Goal: Task Accomplishment & Management: Complete application form

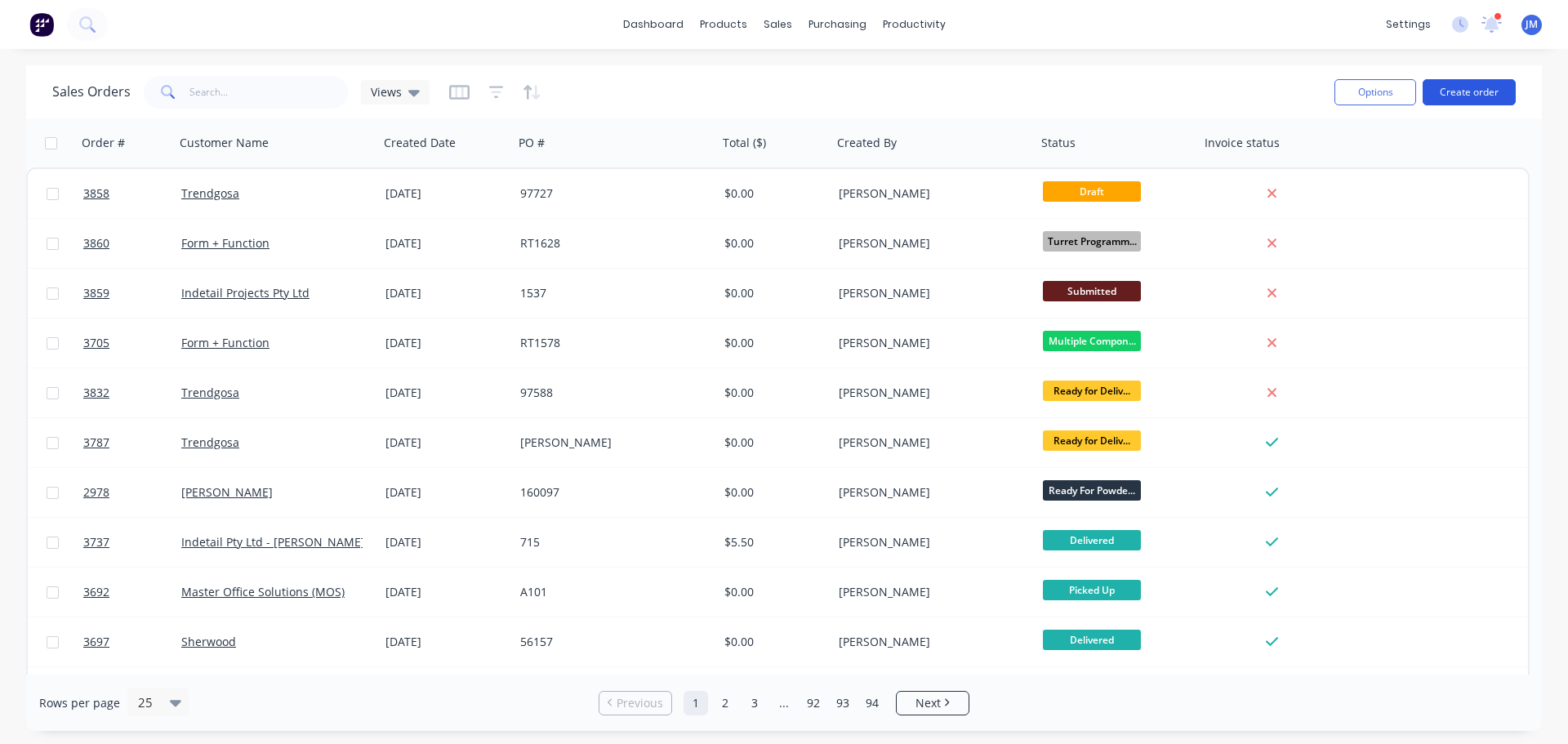
click at [1486, 98] on button "Create order" at bounding box center [1469, 92] width 93 height 26
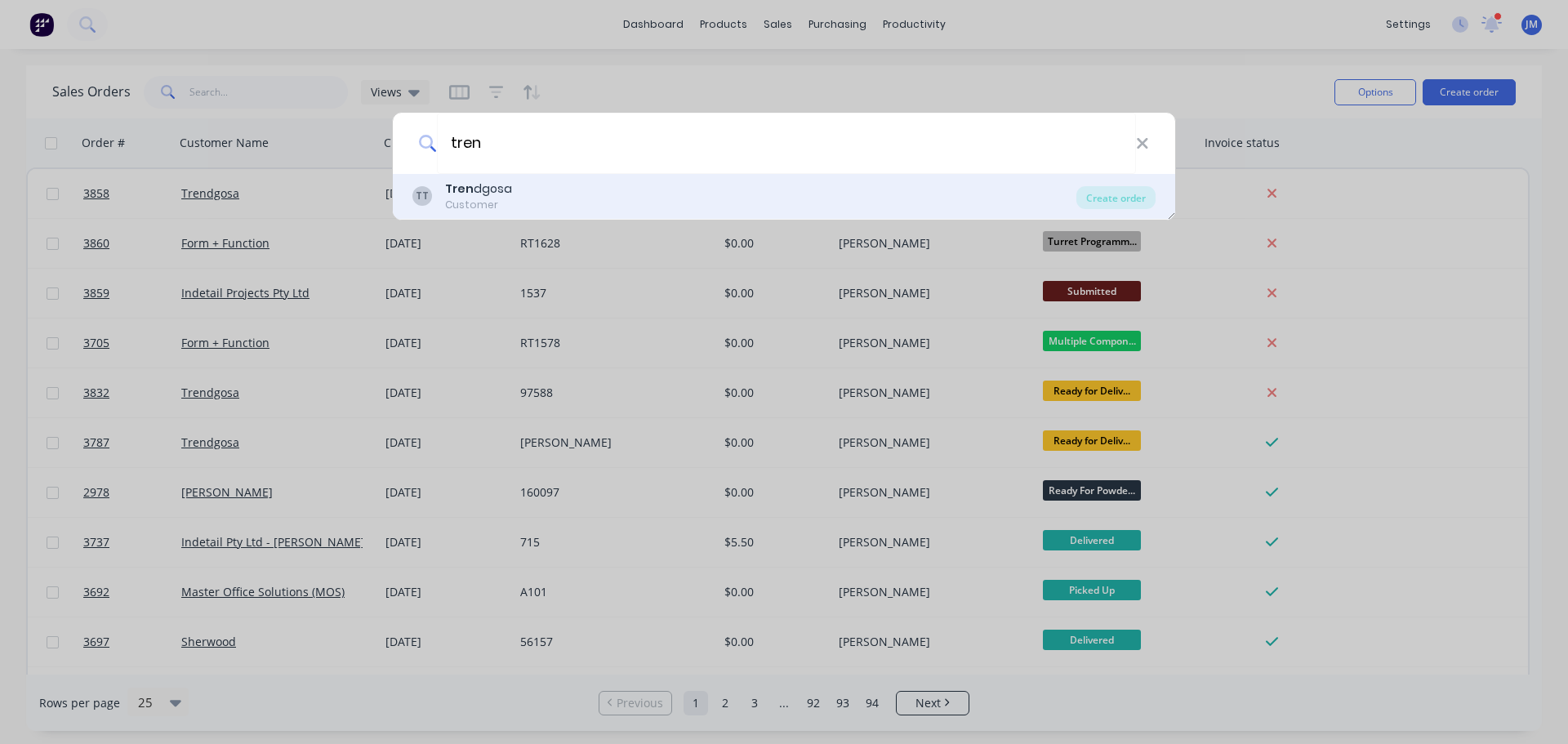
type input "tren"
click at [498, 197] on div "Tren dgosa" at bounding box center [479, 189] width 67 height 17
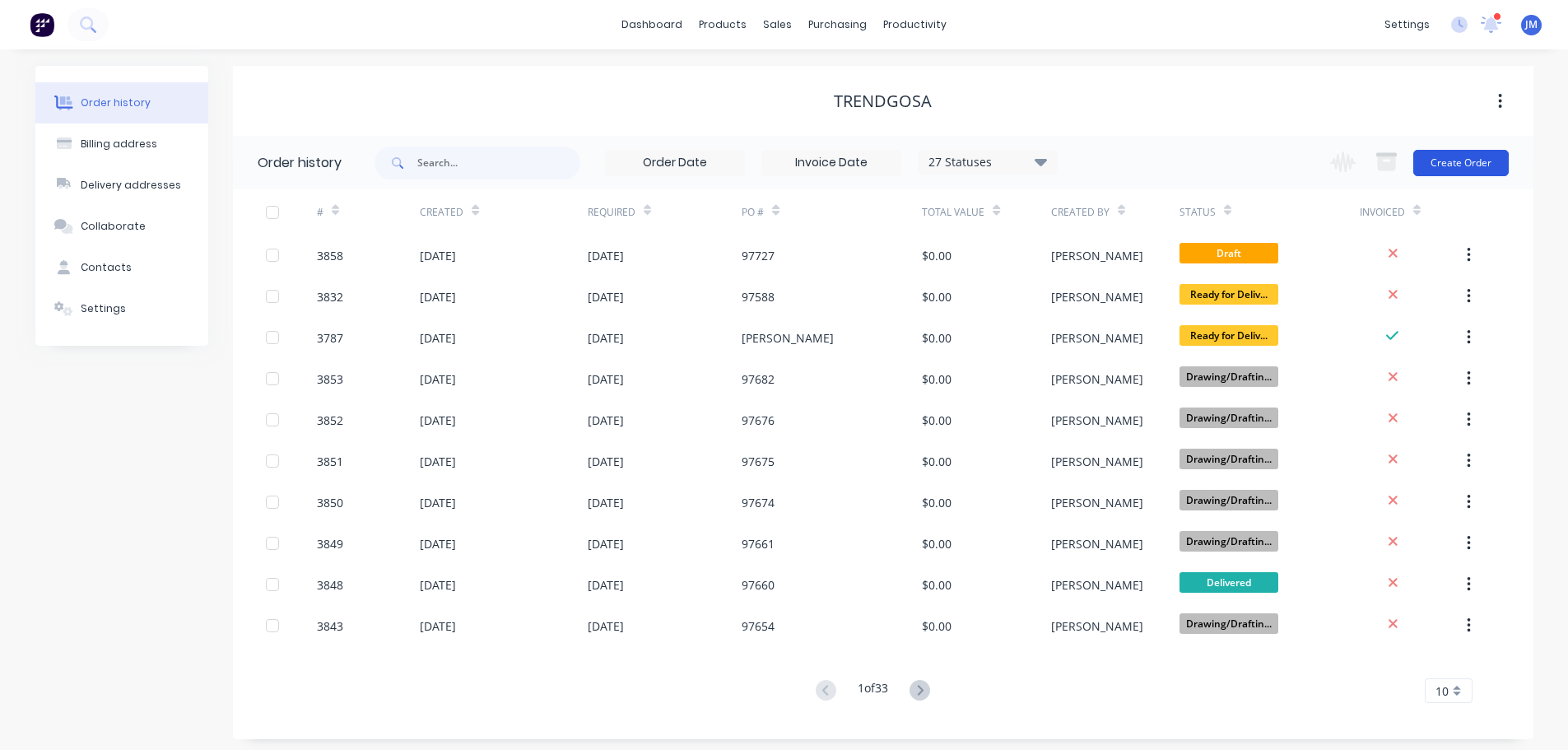
click at [1445, 157] on button "Create Order" at bounding box center [1461, 163] width 95 height 26
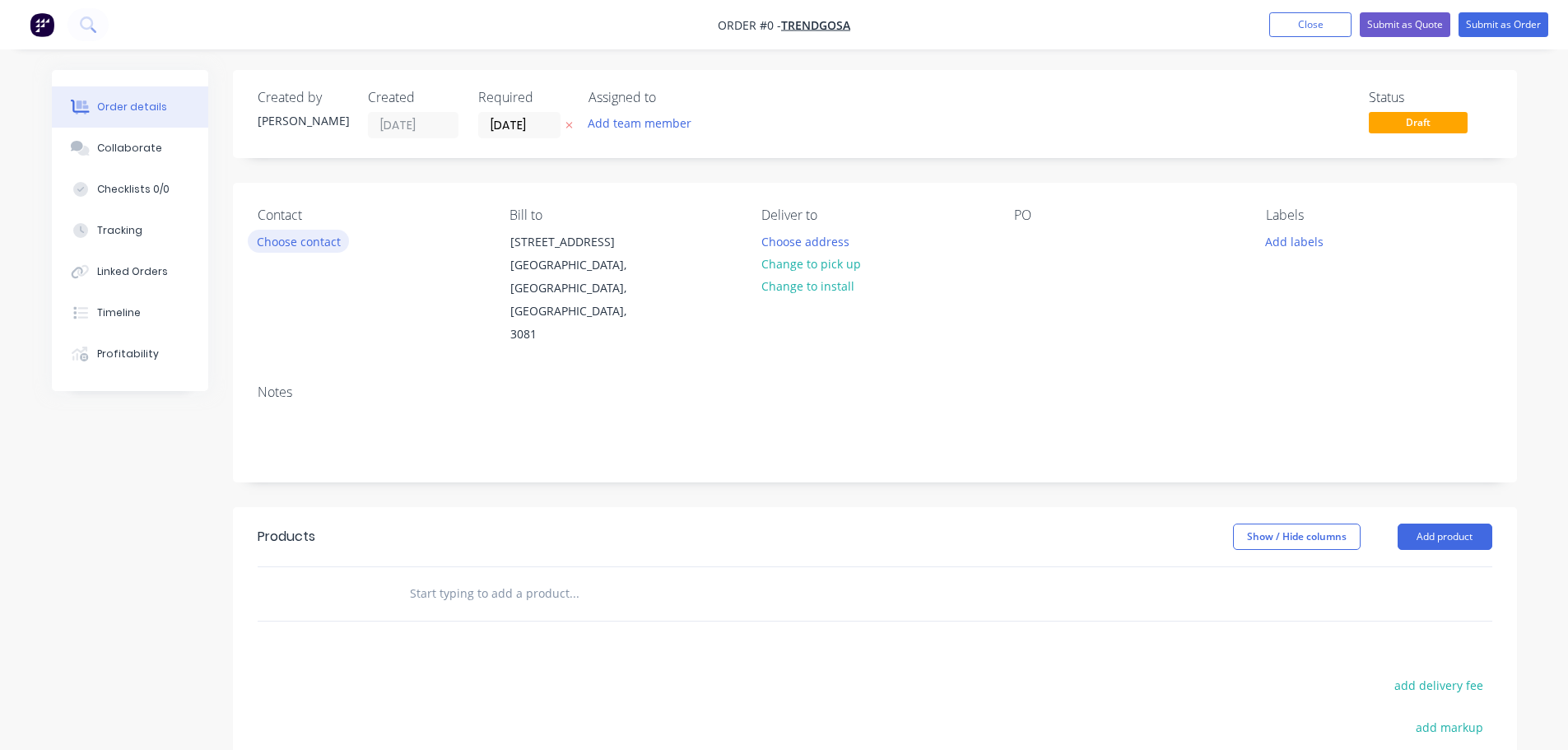
click at [296, 241] on button "Choose contact" at bounding box center [298, 241] width 101 height 22
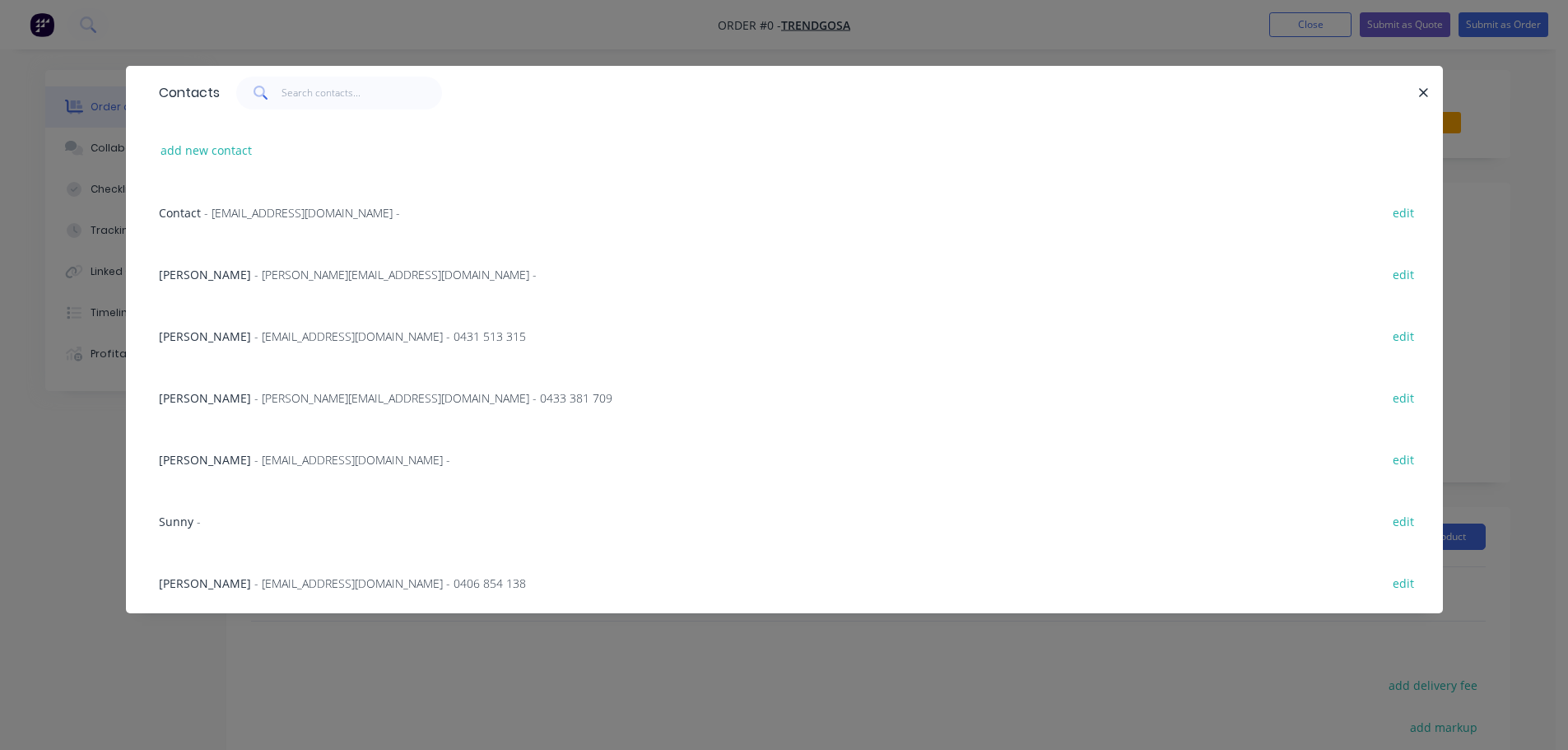
click at [286, 276] on span "- [PERSON_NAME][EMAIL_ADDRESS][DOMAIN_NAME] -" at bounding box center [395, 274] width 282 height 16
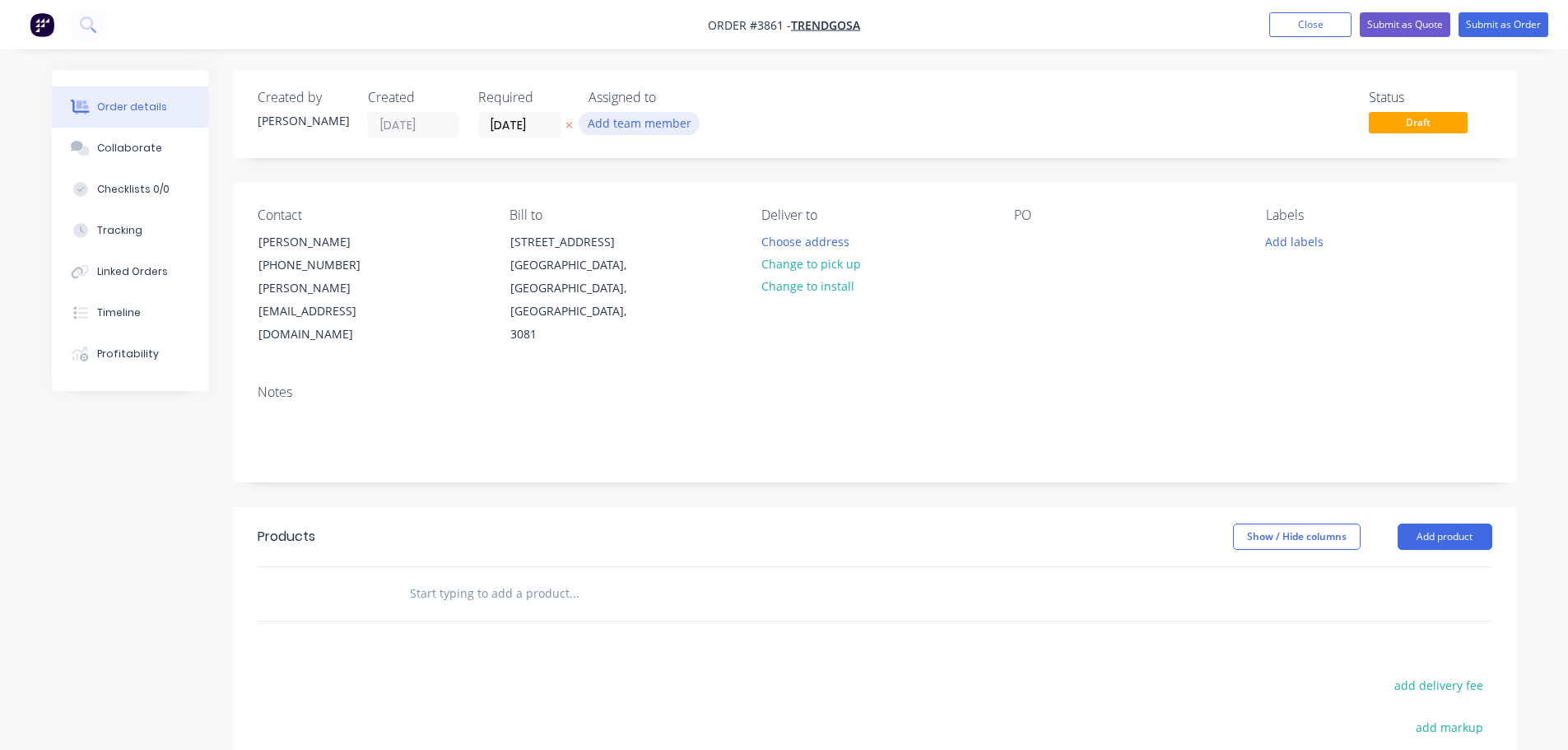
click at [613, 114] on button "Add team member" at bounding box center [639, 123] width 121 height 22
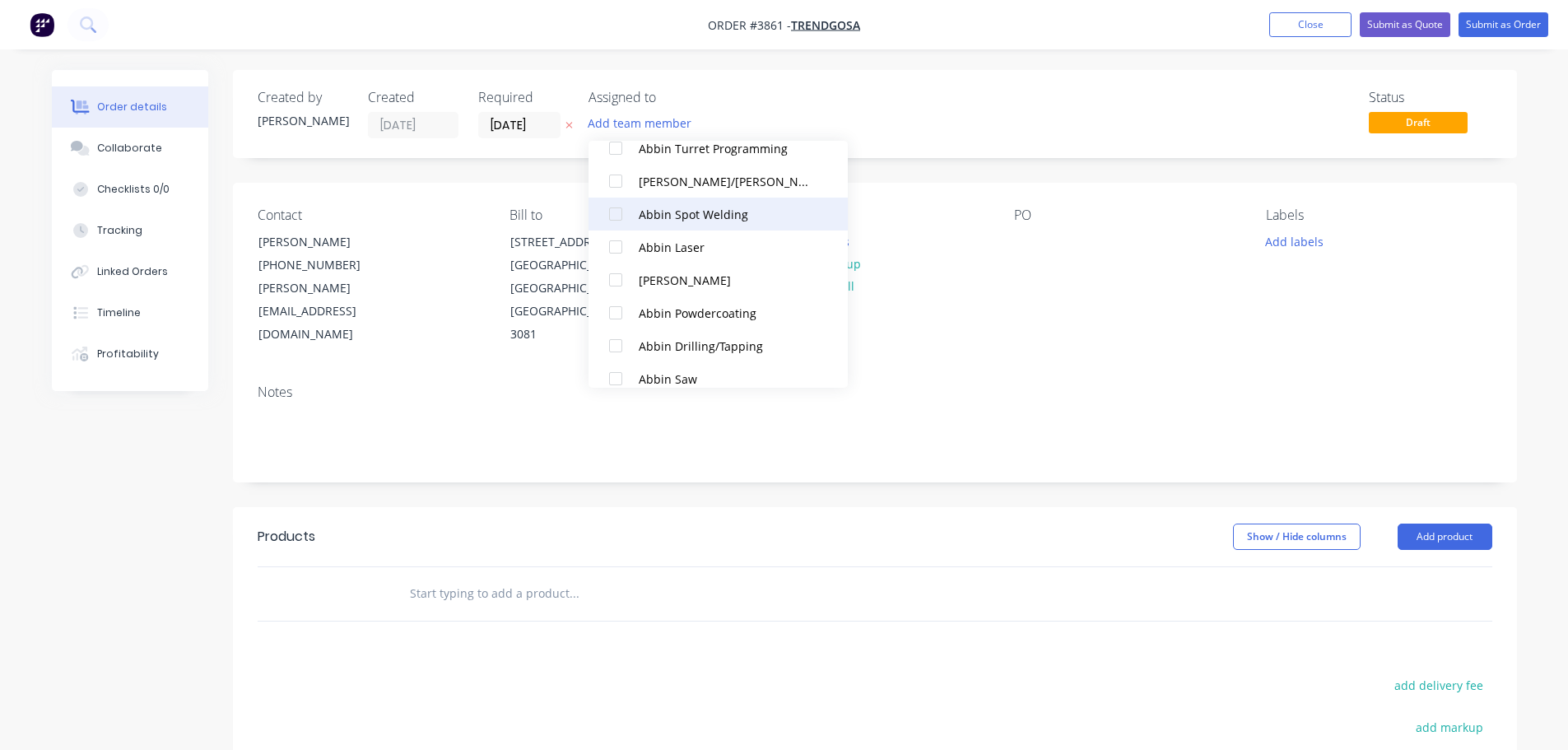
scroll to position [330, 0]
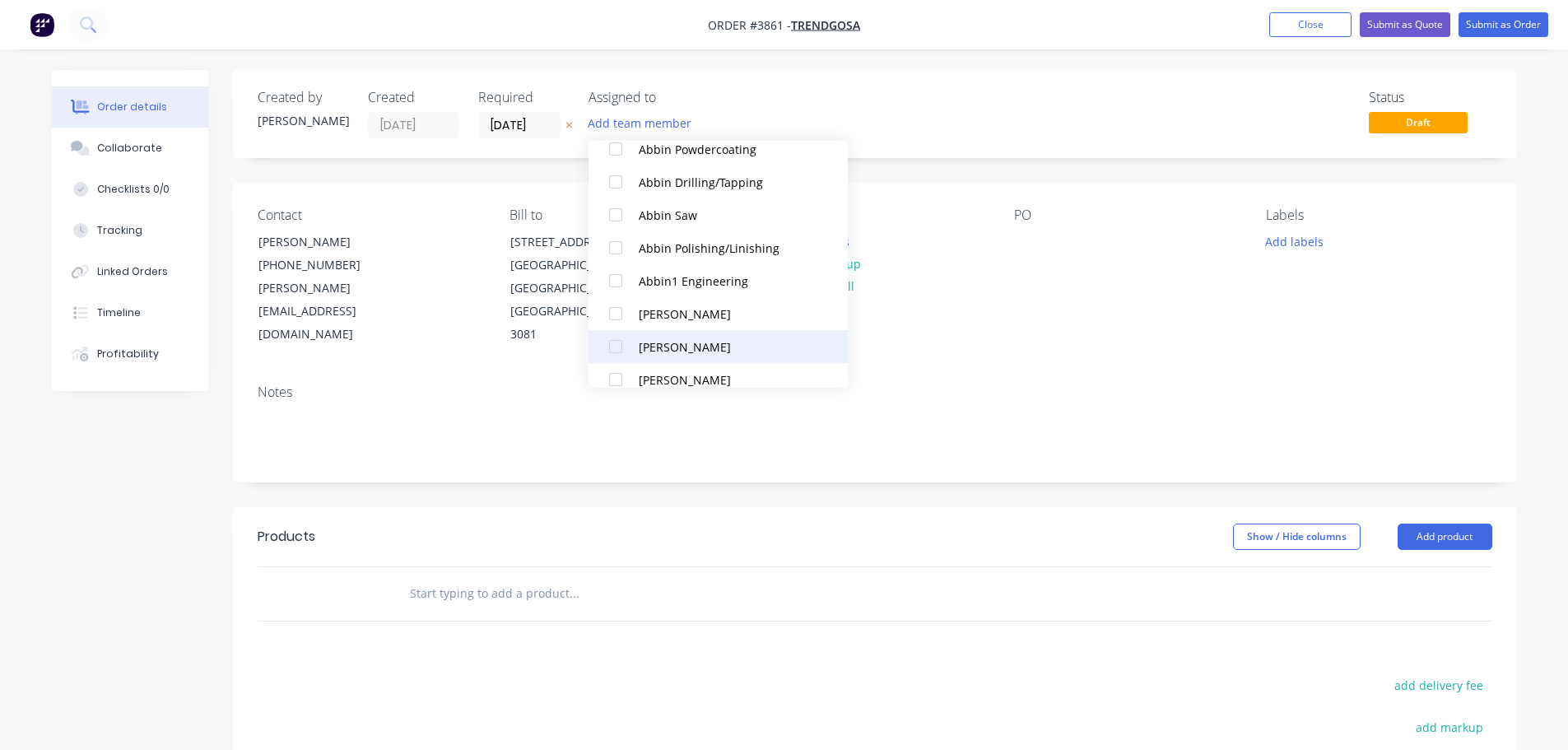
click at [618, 337] on div at bounding box center [616, 347] width 33 height 33
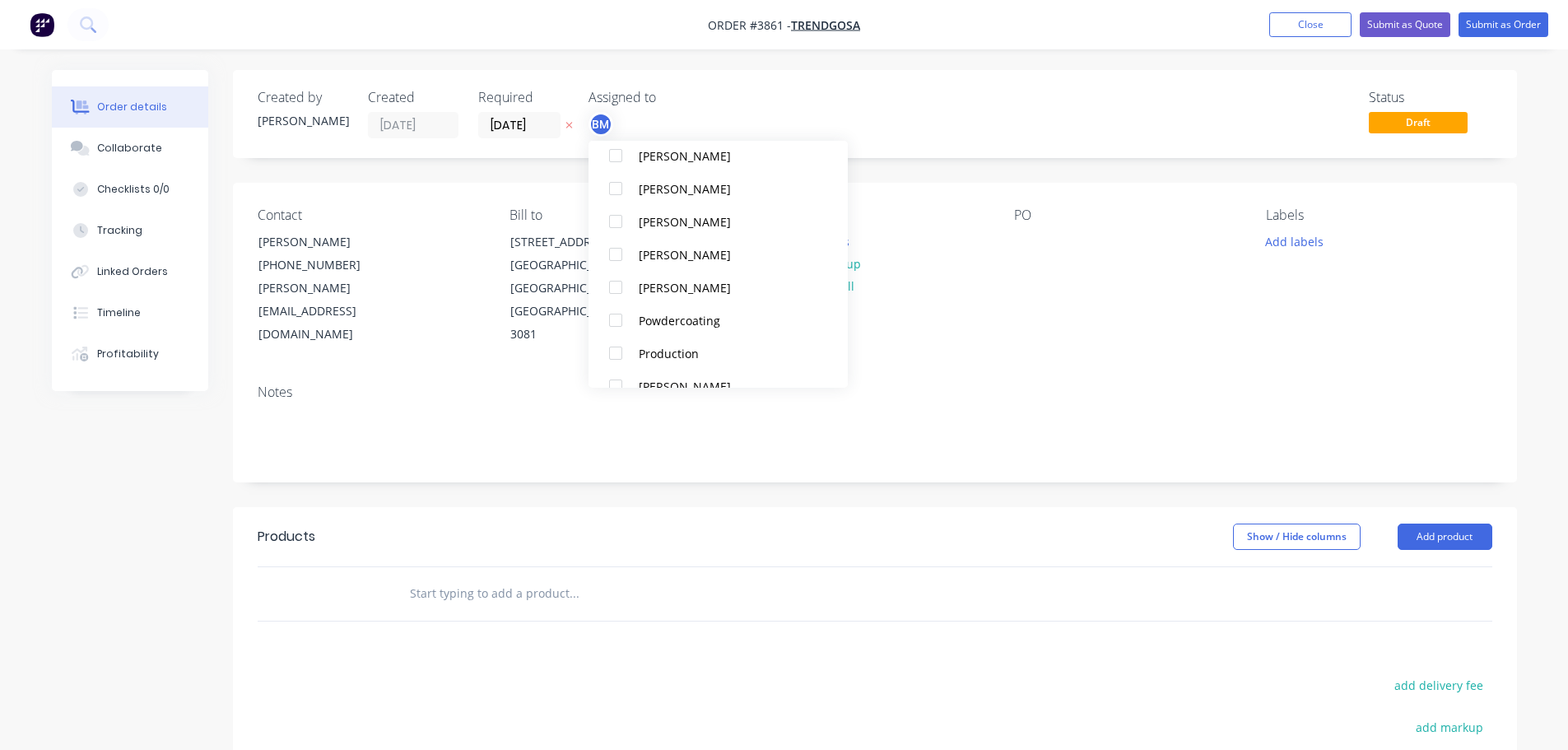
scroll to position [988, 0]
click at [618, 319] on div at bounding box center [616, 314] width 33 height 33
click at [977, 371] on div "Notes" at bounding box center [874, 426] width 1284 height 111
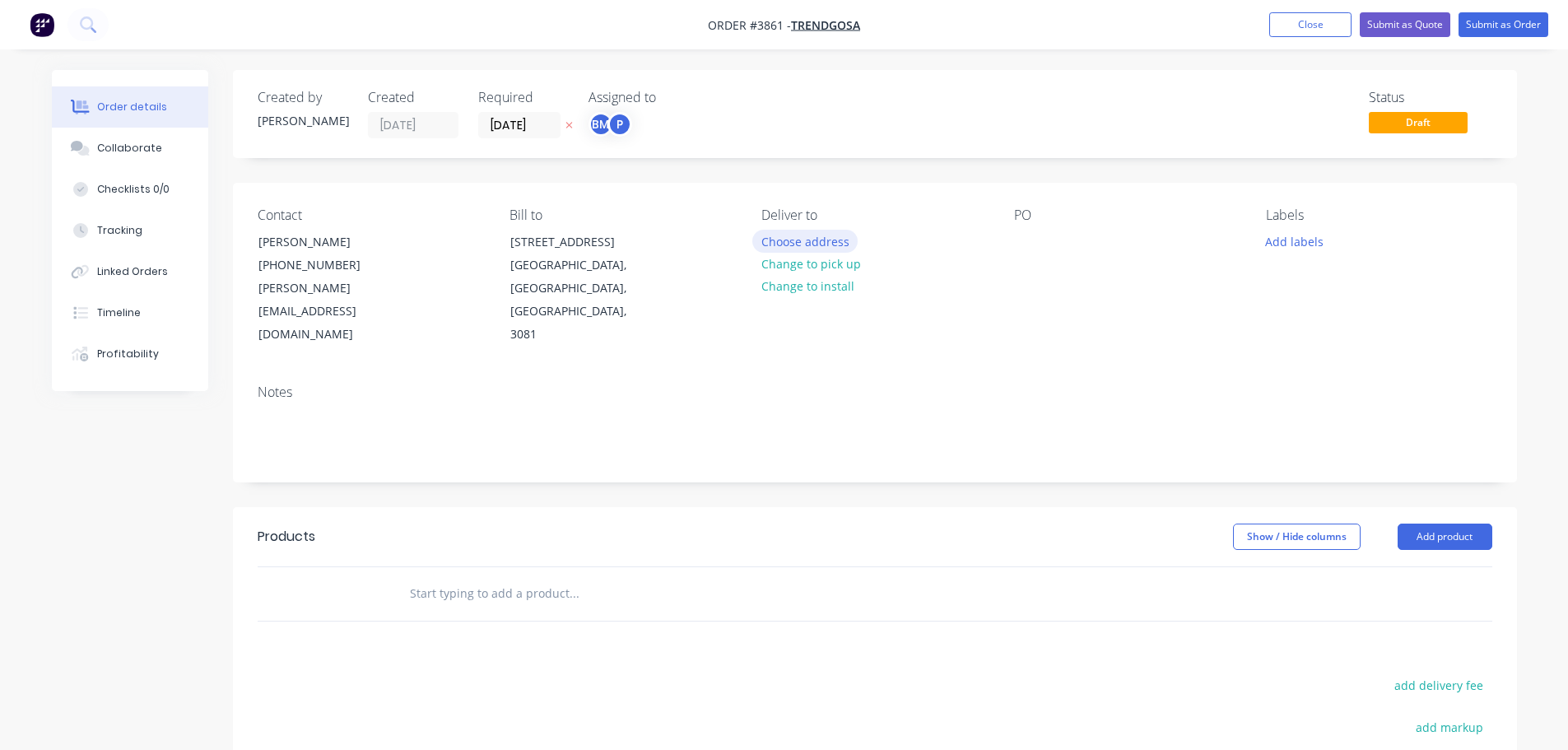
click at [807, 244] on button "Choose address" at bounding box center [805, 241] width 106 height 22
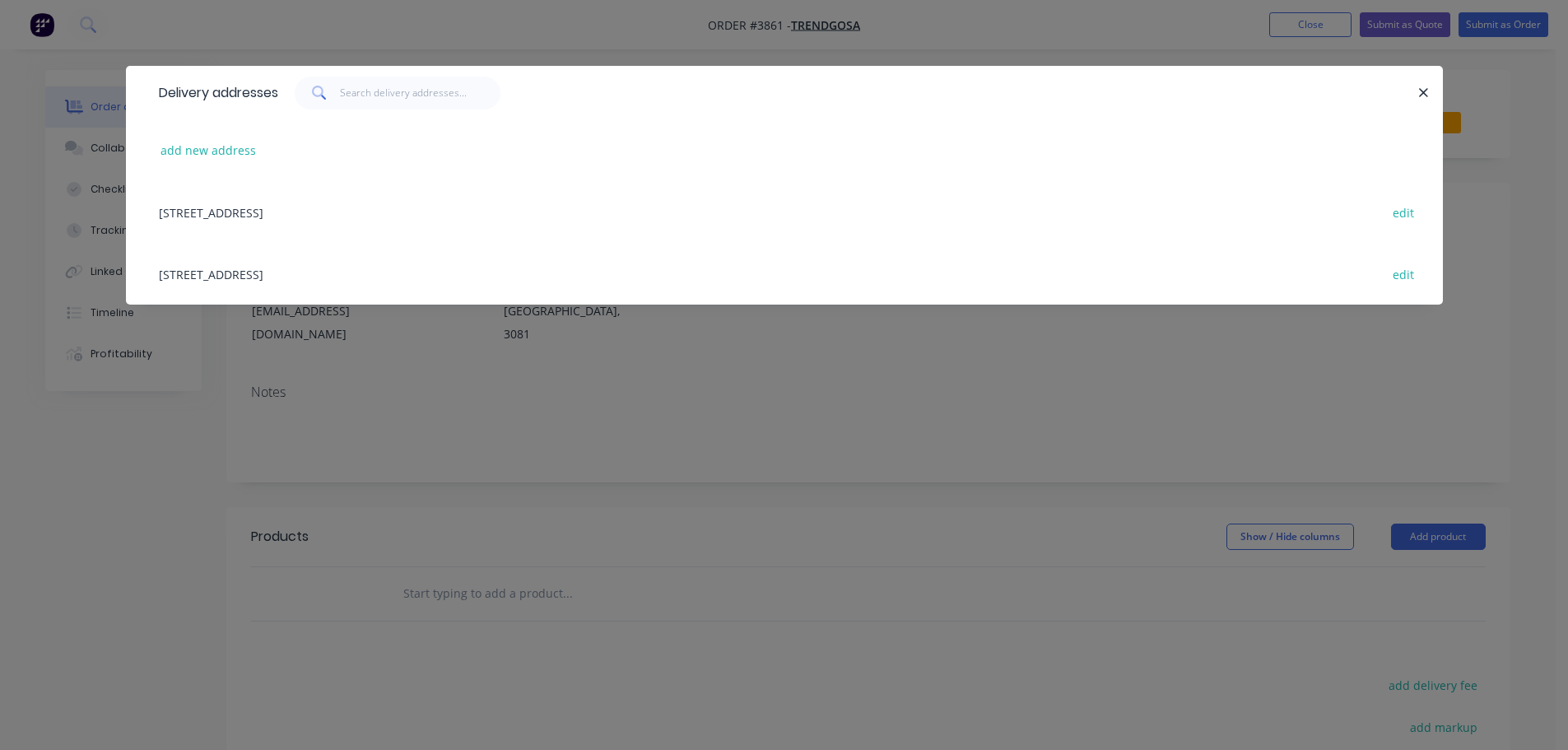
click at [316, 272] on div "[STREET_ADDRESS] edit" at bounding box center [784, 273] width 1268 height 61
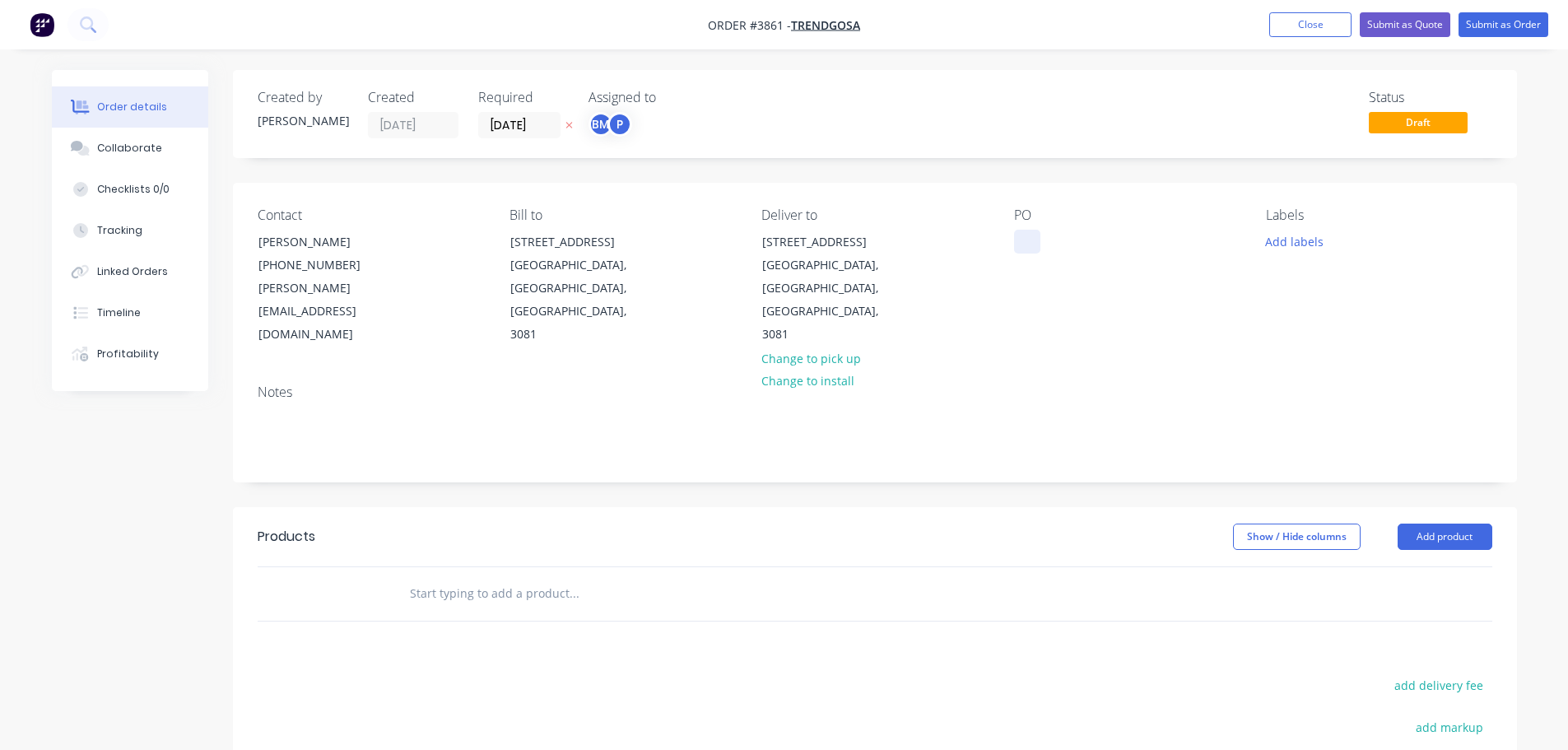
click at [1032, 246] on div at bounding box center [1027, 242] width 26 height 24
click at [142, 152] on div "Collaborate" at bounding box center [129, 148] width 65 height 15
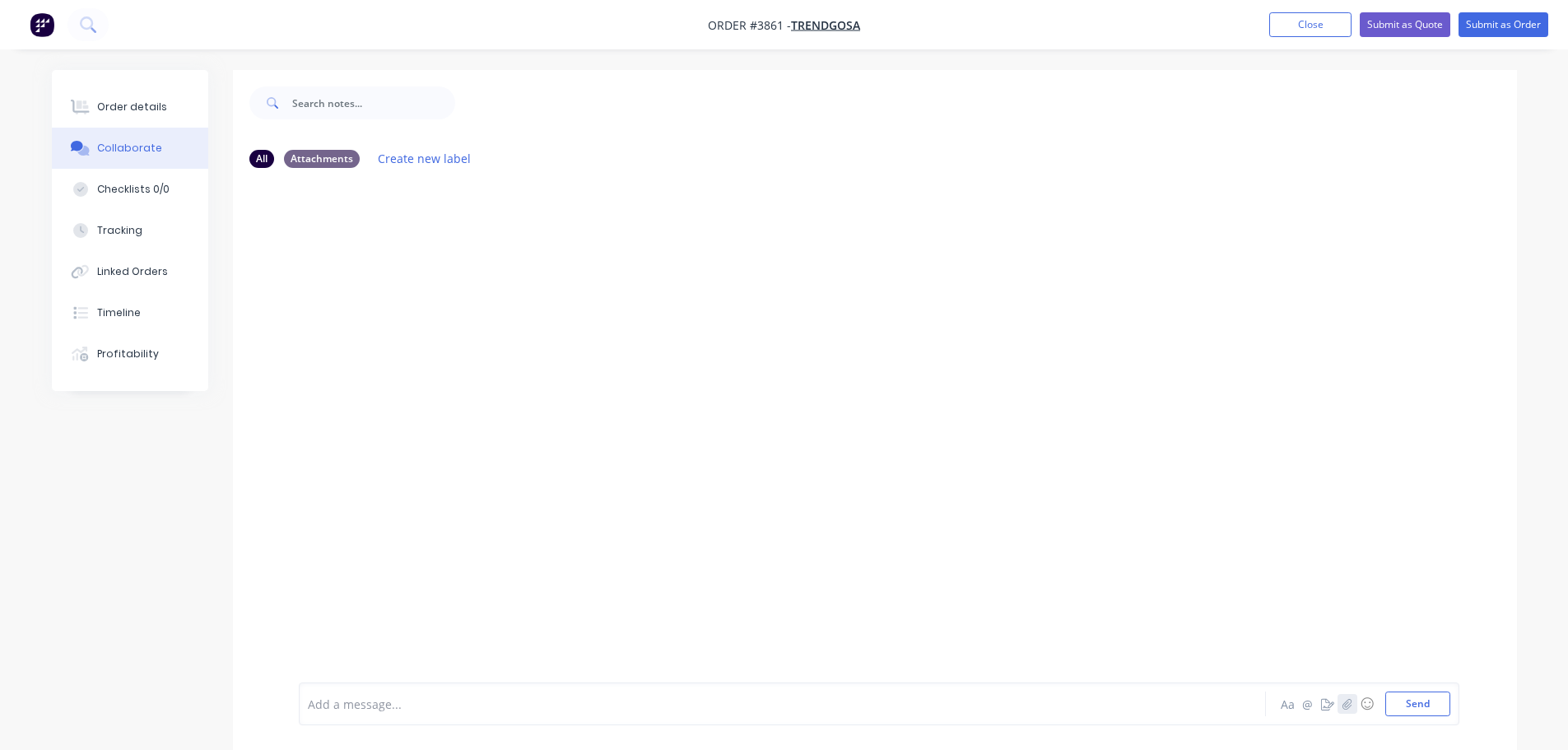
click at [1354, 704] on button "button" at bounding box center [1347, 703] width 20 height 20
click at [1417, 714] on button "Send" at bounding box center [1418, 703] width 65 height 25
click at [144, 109] on div "Order details" at bounding box center [131, 106] width 70 height 15
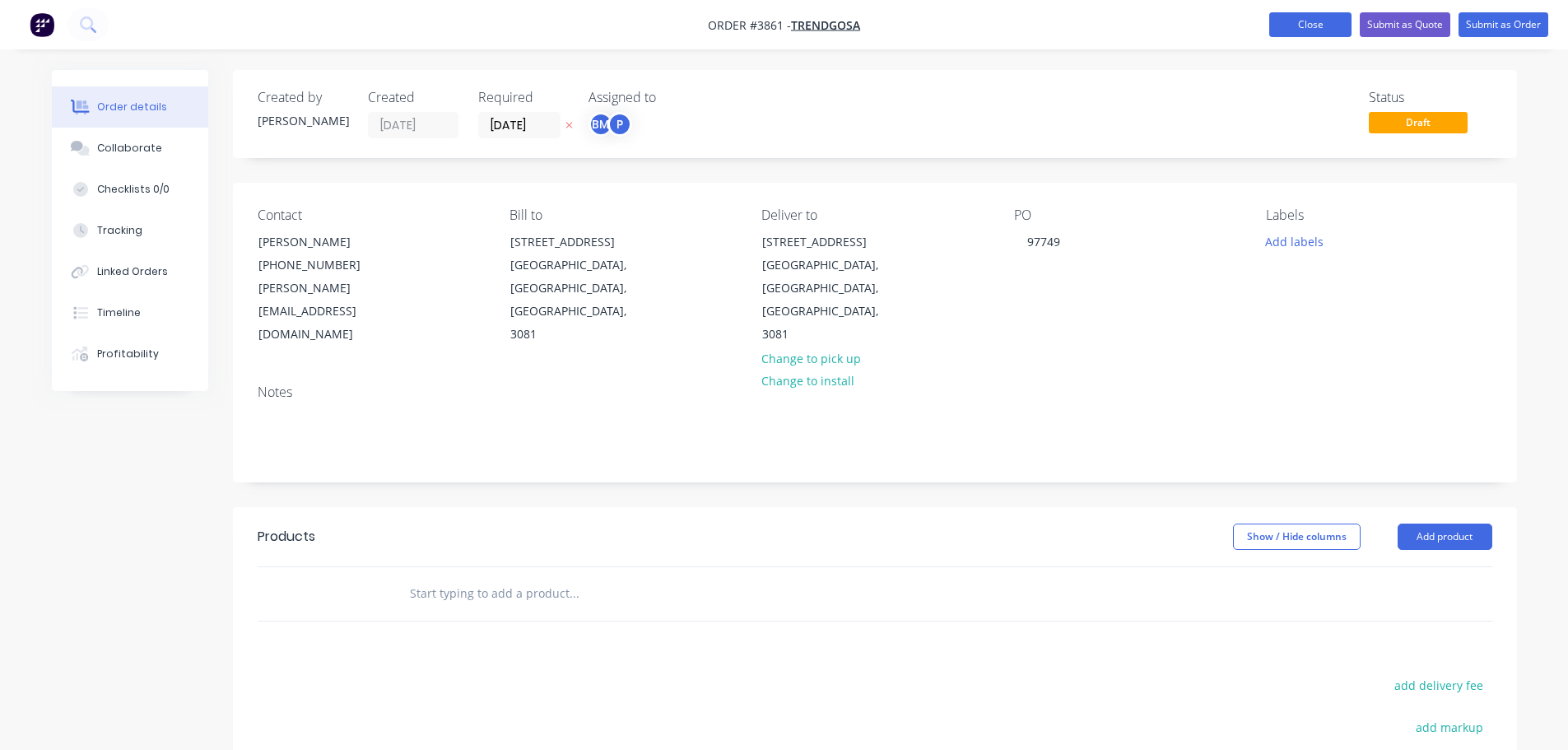
click at [1321, 26] on button "Close" at bounding box center [1309, 24] width 82 height 25
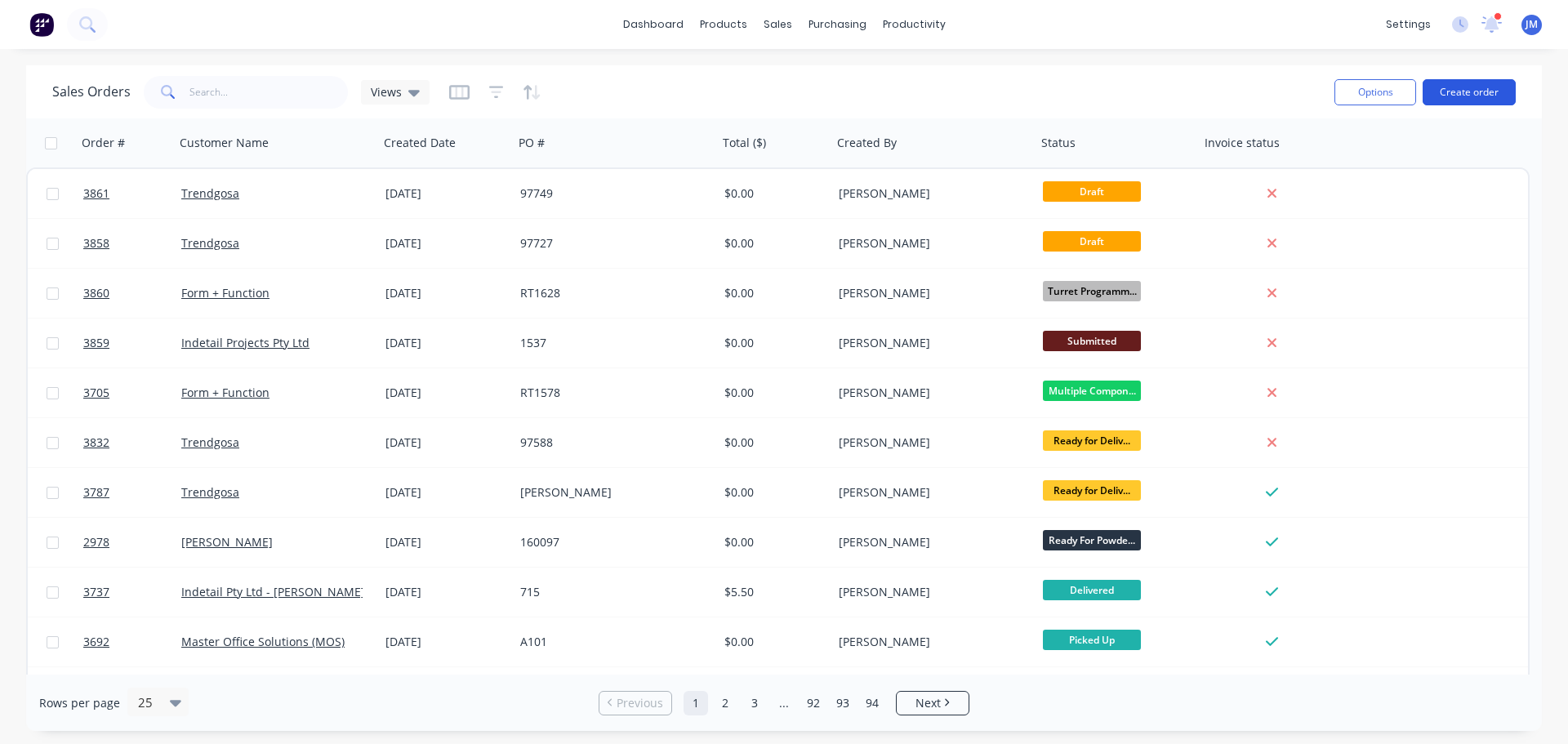
click at [1460, 92] on button "Create order" at bounding box center [1469, 92] width 93 height 26
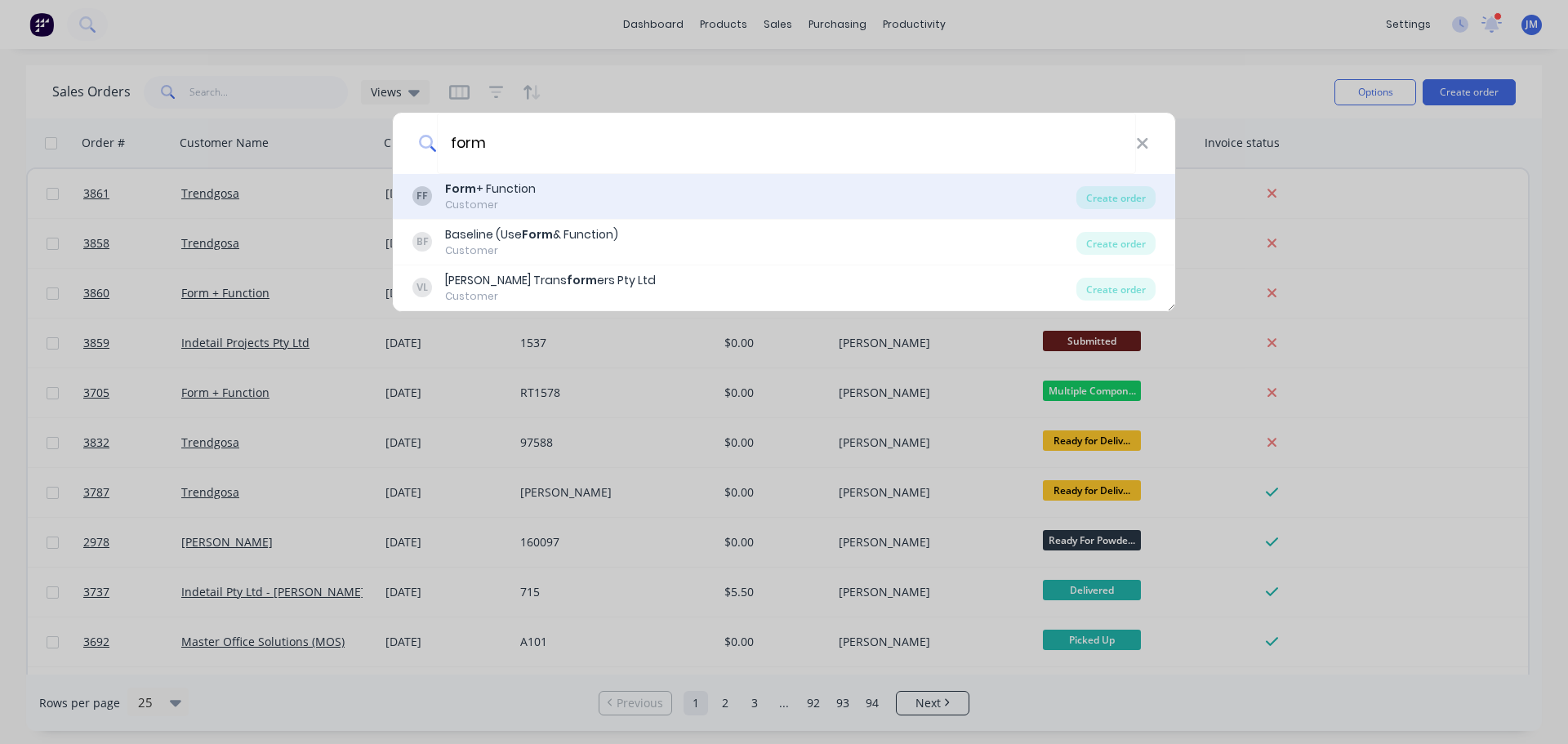
type input "form"
click at [505, 197] on div "Customer" at bounding box center [491, 204] width 91 height 15
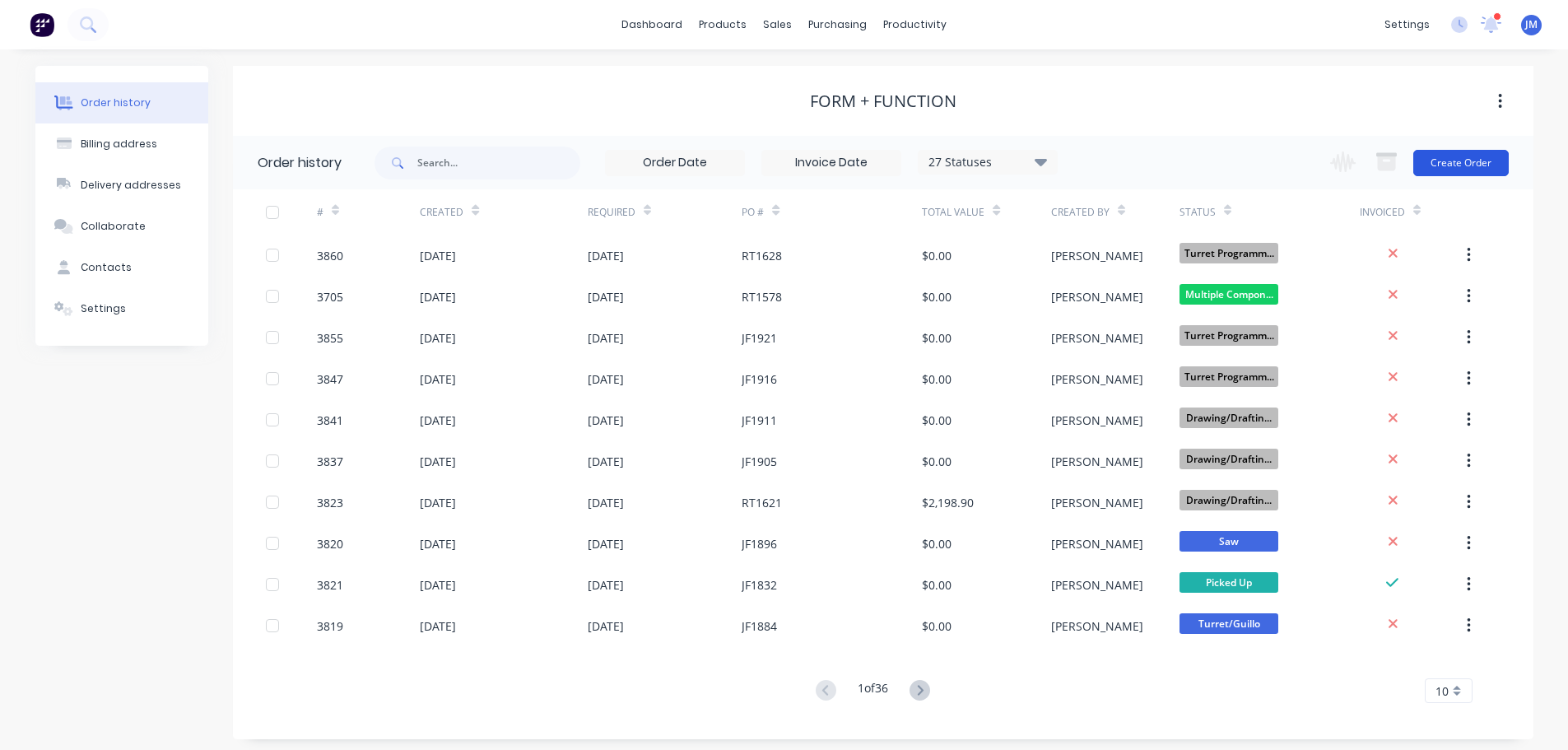
click at [1473, 152] on button "Create Order" at bounding box center [1461, 163] width 95 height 26
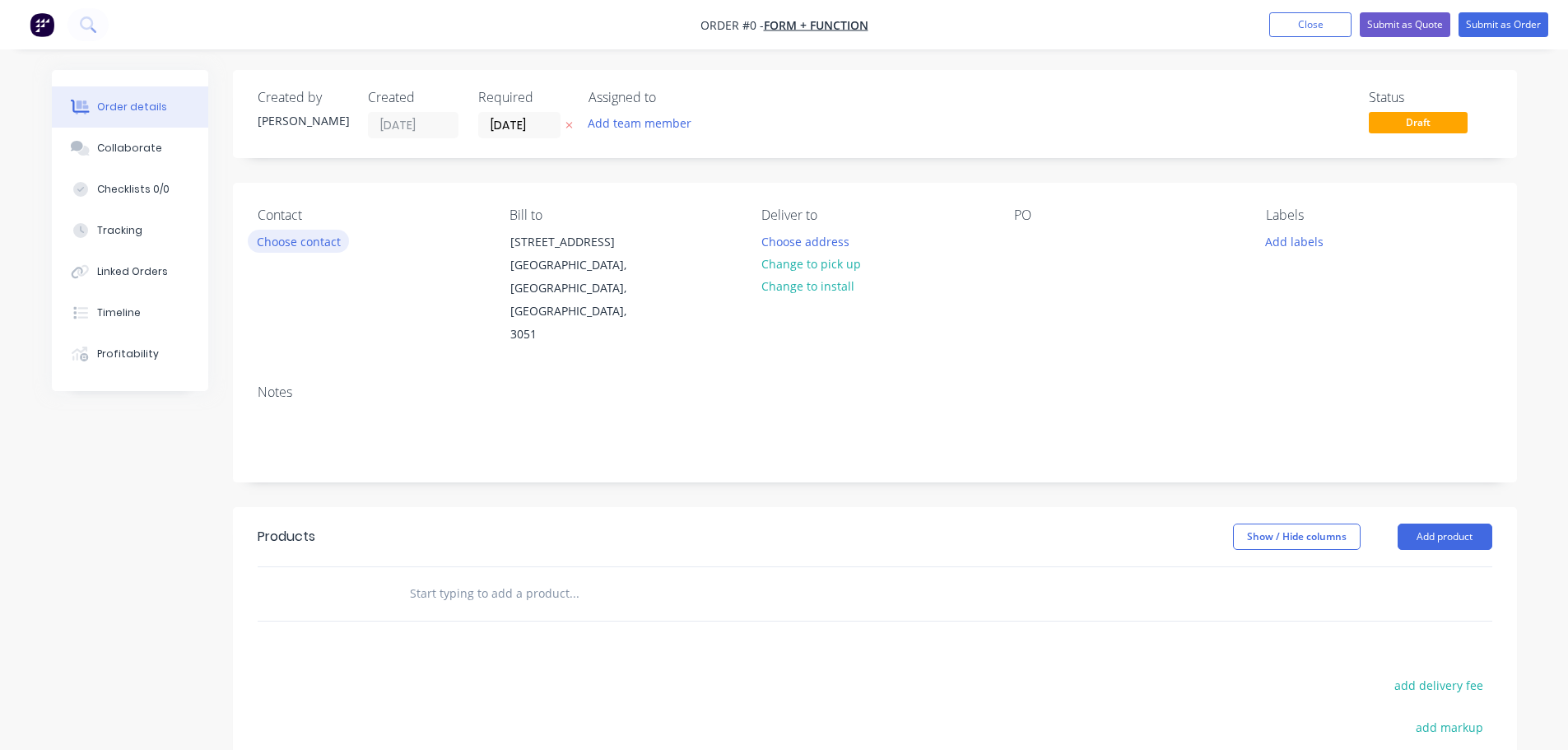
click at [315, 243] on button "Choose contact" at bounding box center [298, 241] width 101 height 22
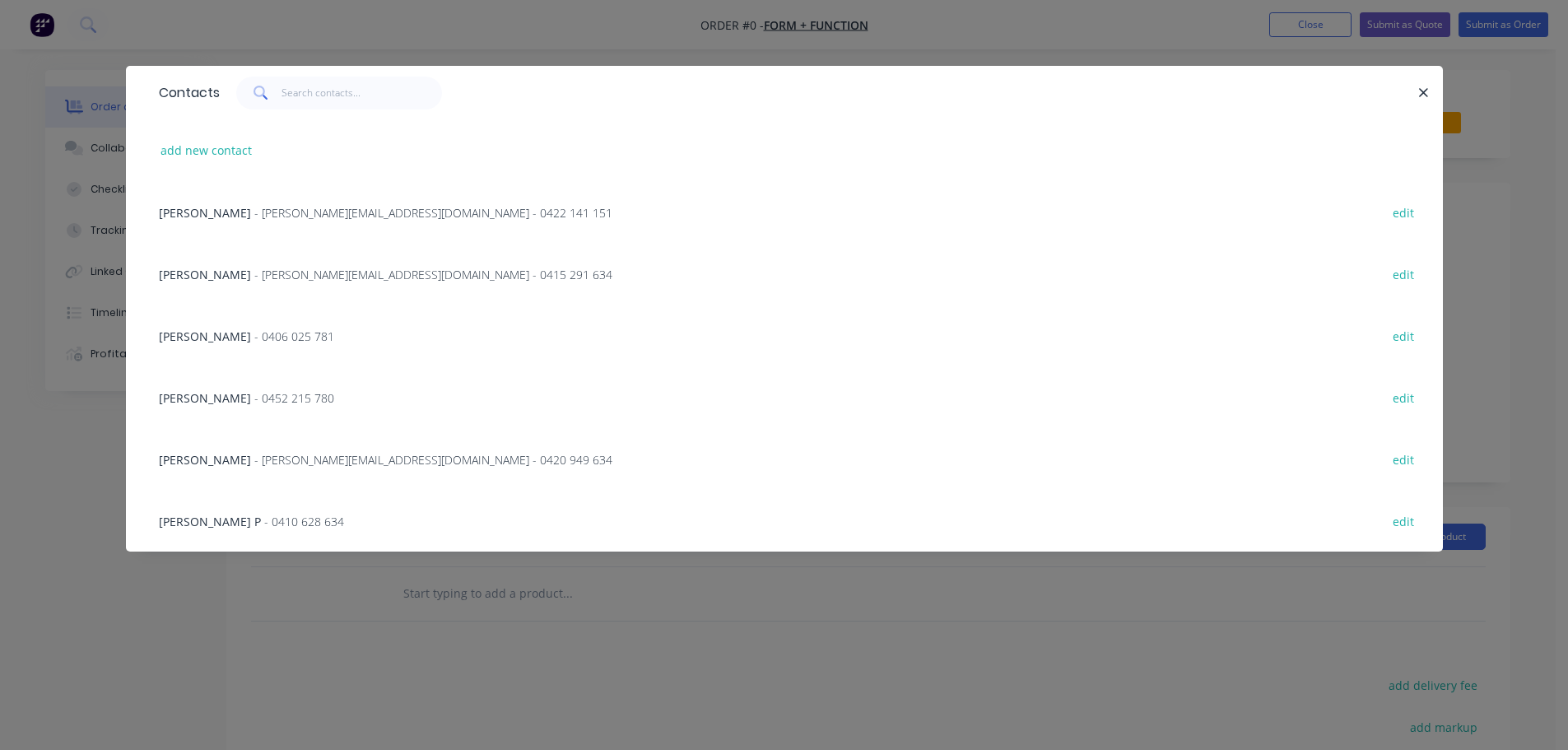
click at [284, 221] on div "[PERSON_NAME] - [PERSON_NAME][EMAIL_ADDRESS][DOMAIN_NAME] - 0422 141 151 edit" at bounding box center [784, 211] width 1268 height 61
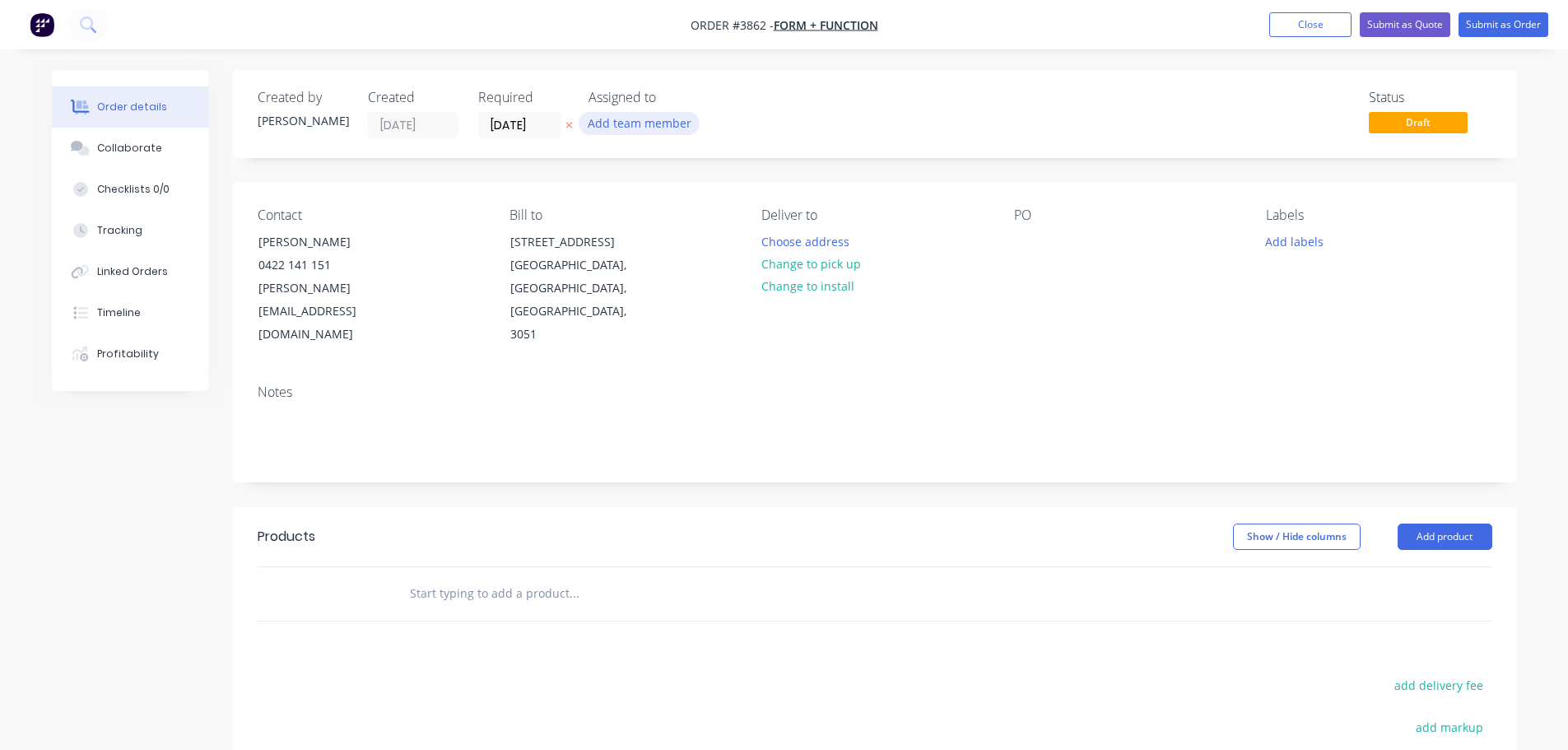
click at [619, 125] on button "Add team member" at bounding box center [639, 123] width 121 height 22
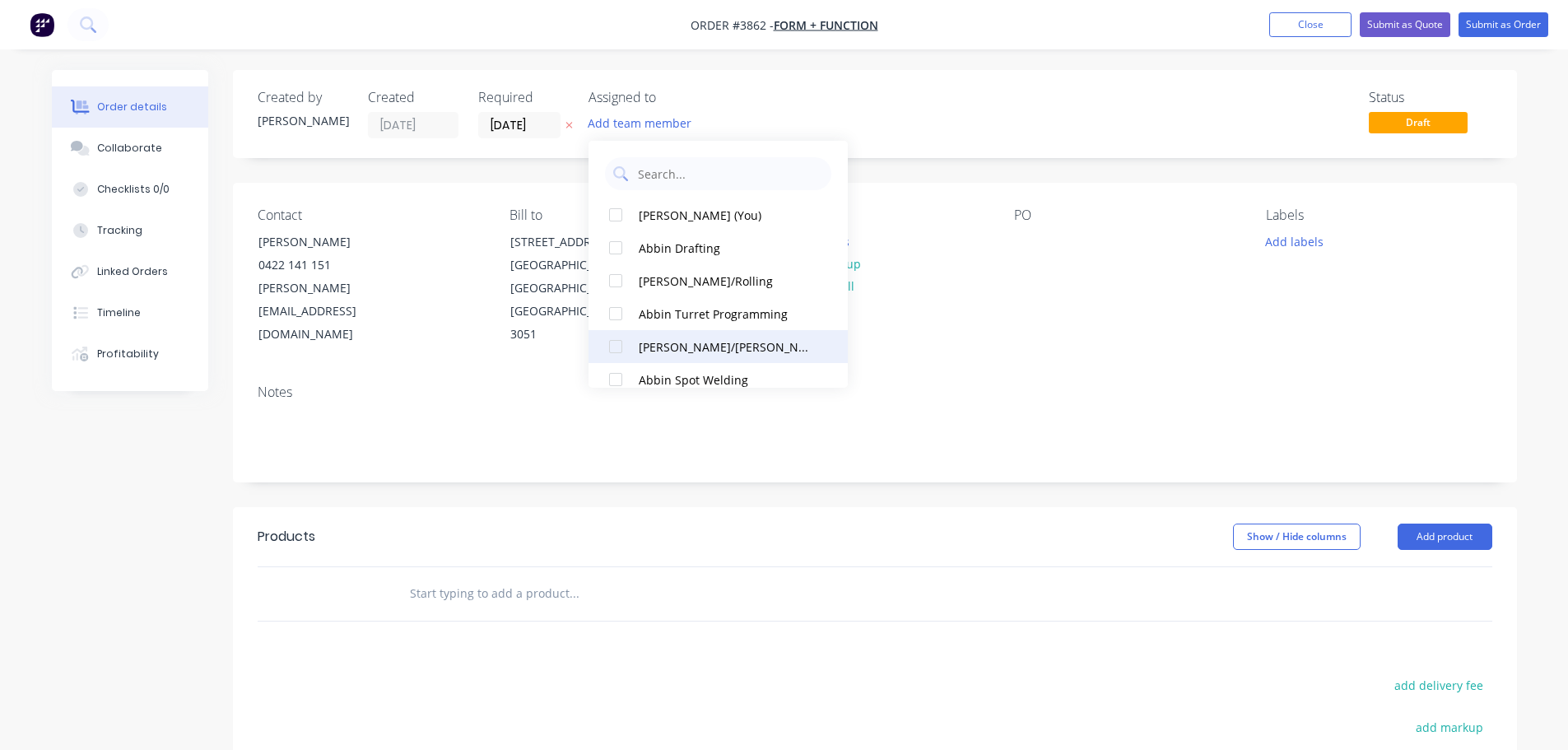
scroll to position [330, 0]
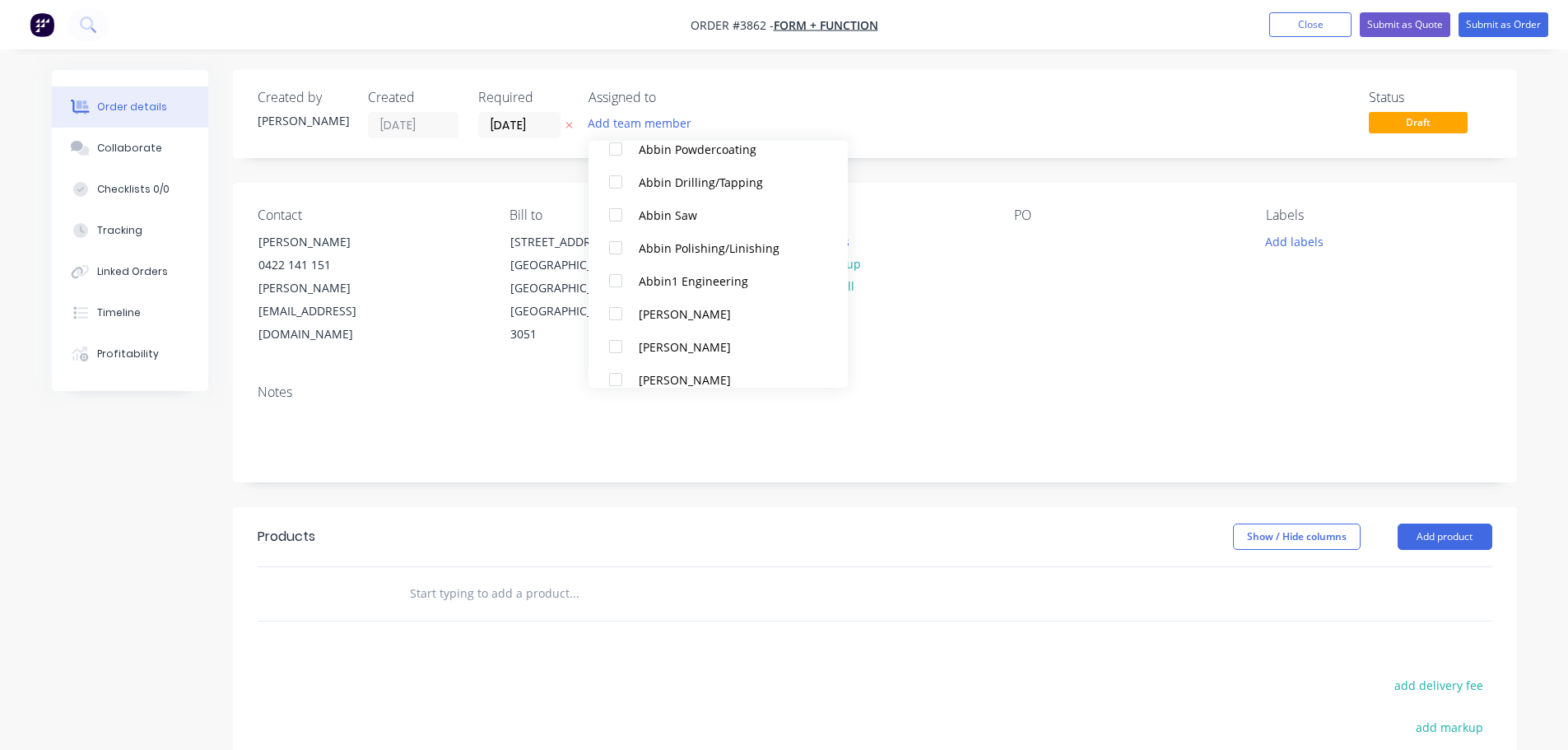
click at [618, 339] on div at bounding box center [616, 347] width 33 height 33
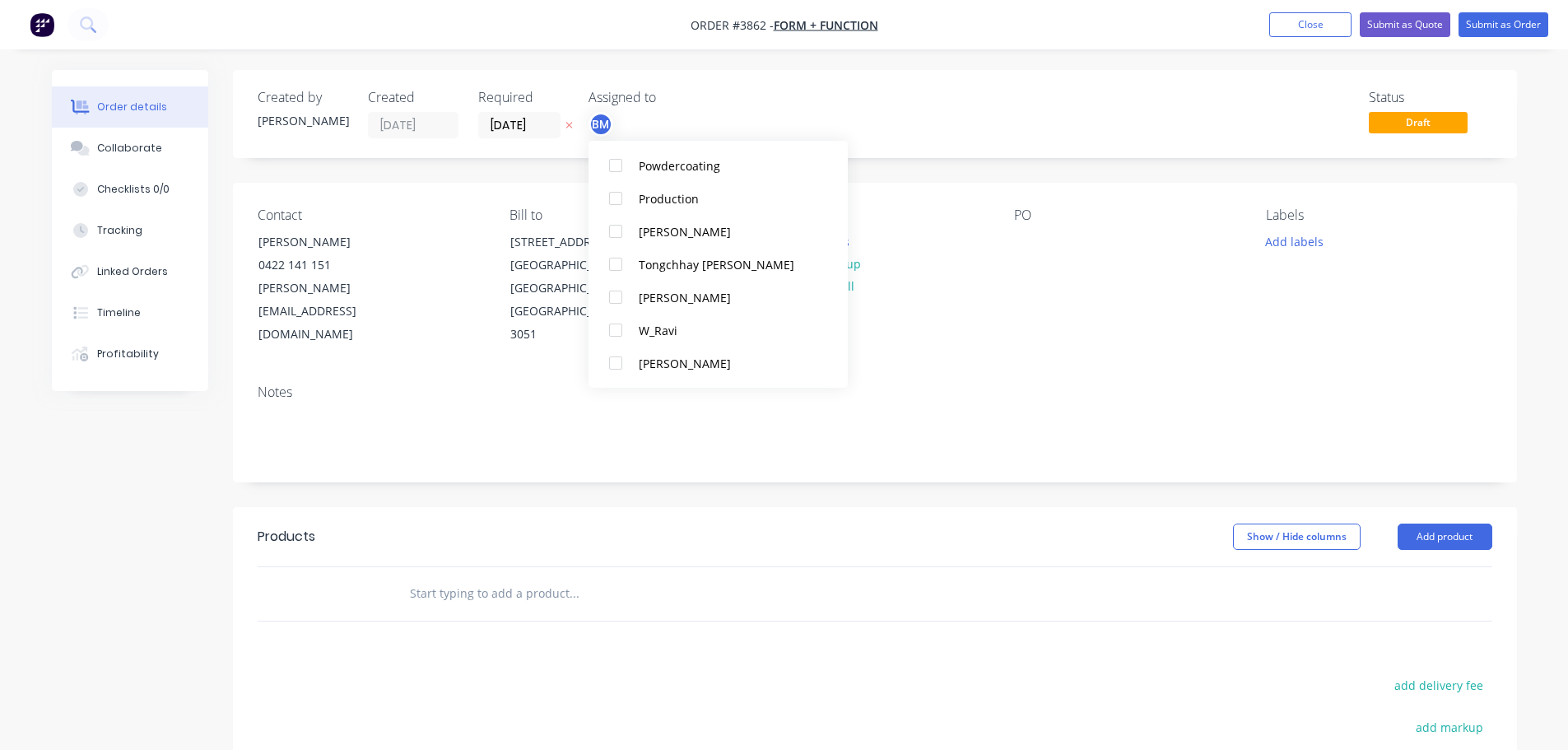
scroll to position [1021, 0]
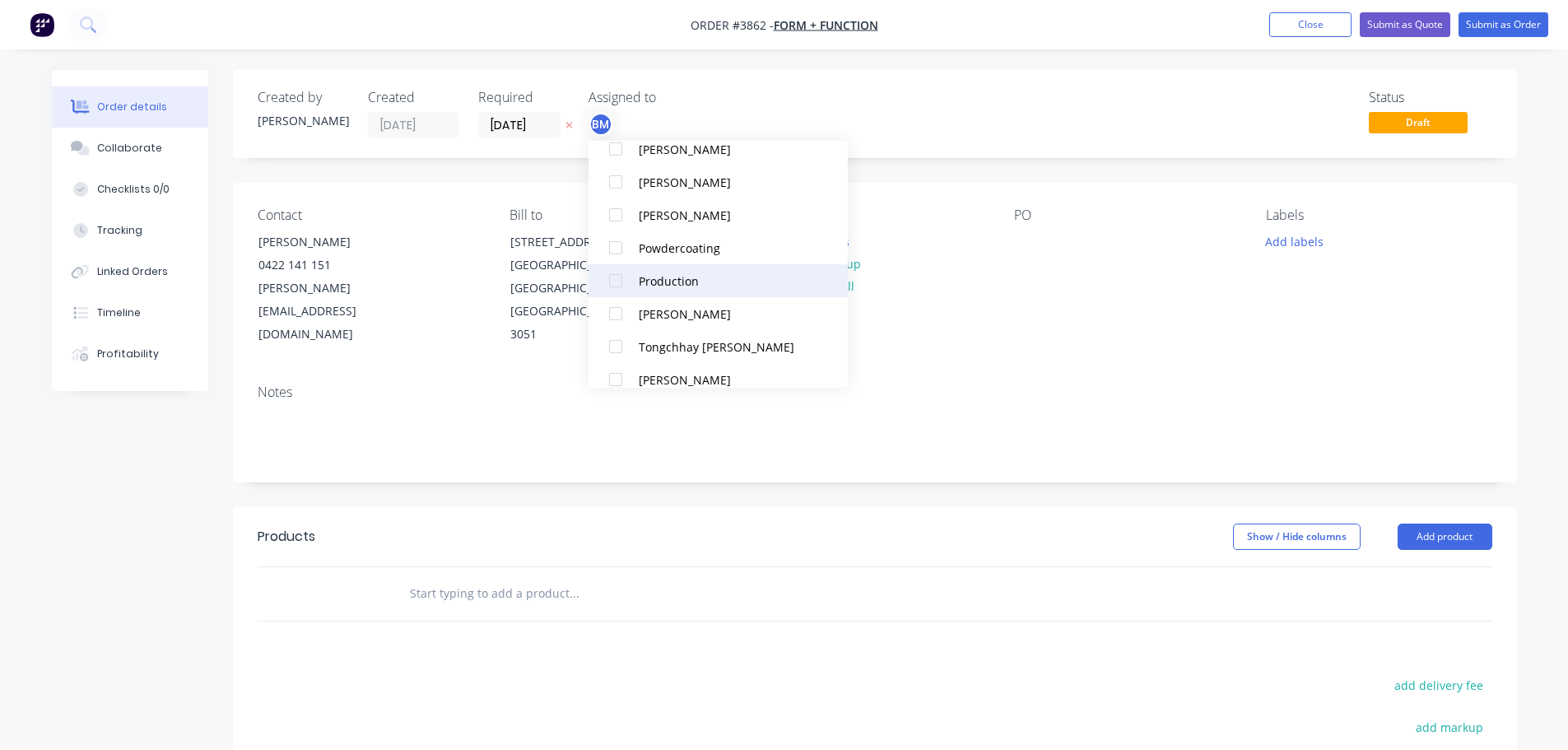
click at [618, 279] on div at bounding box center [616, 280] width 33 height 33
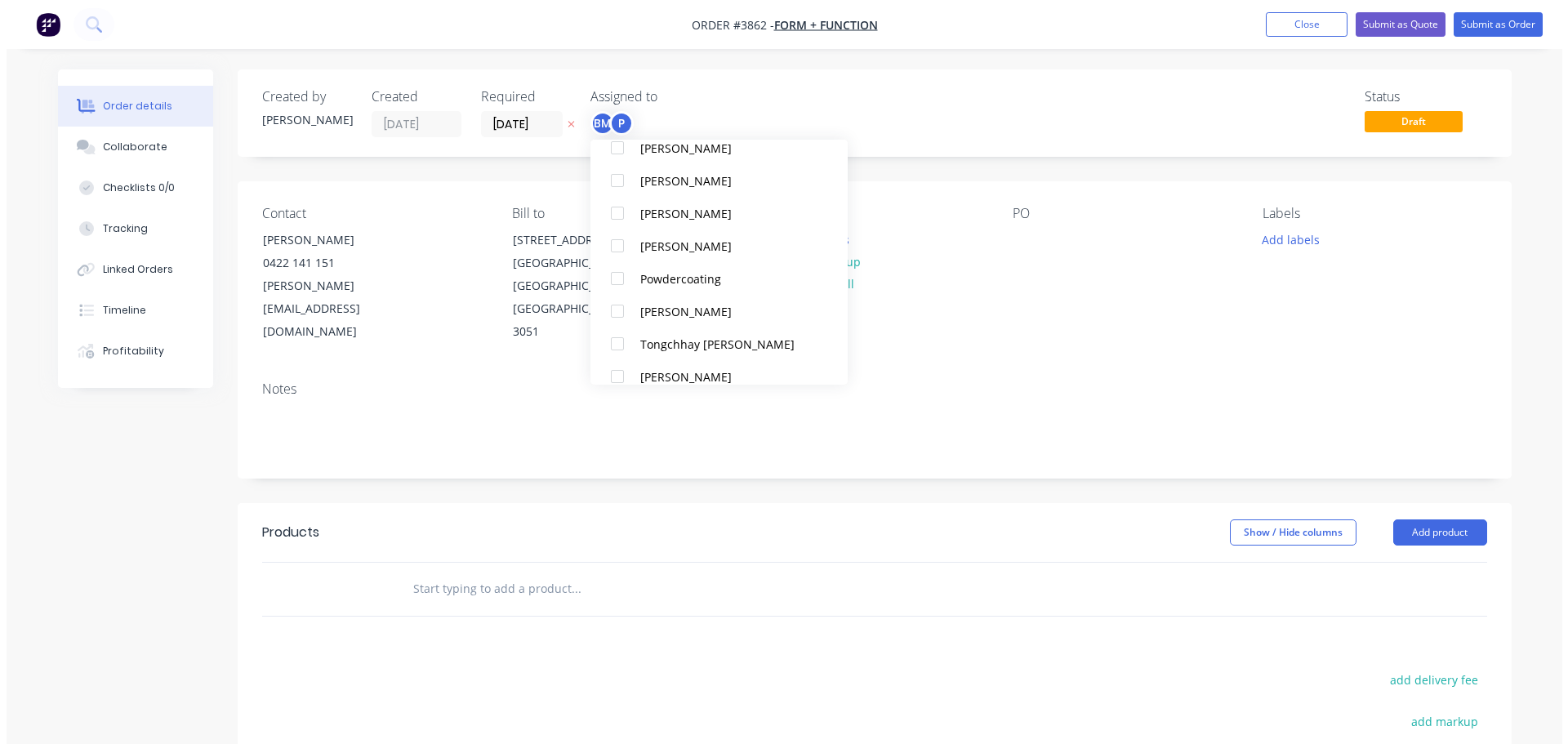
scroll to position [0, 0]
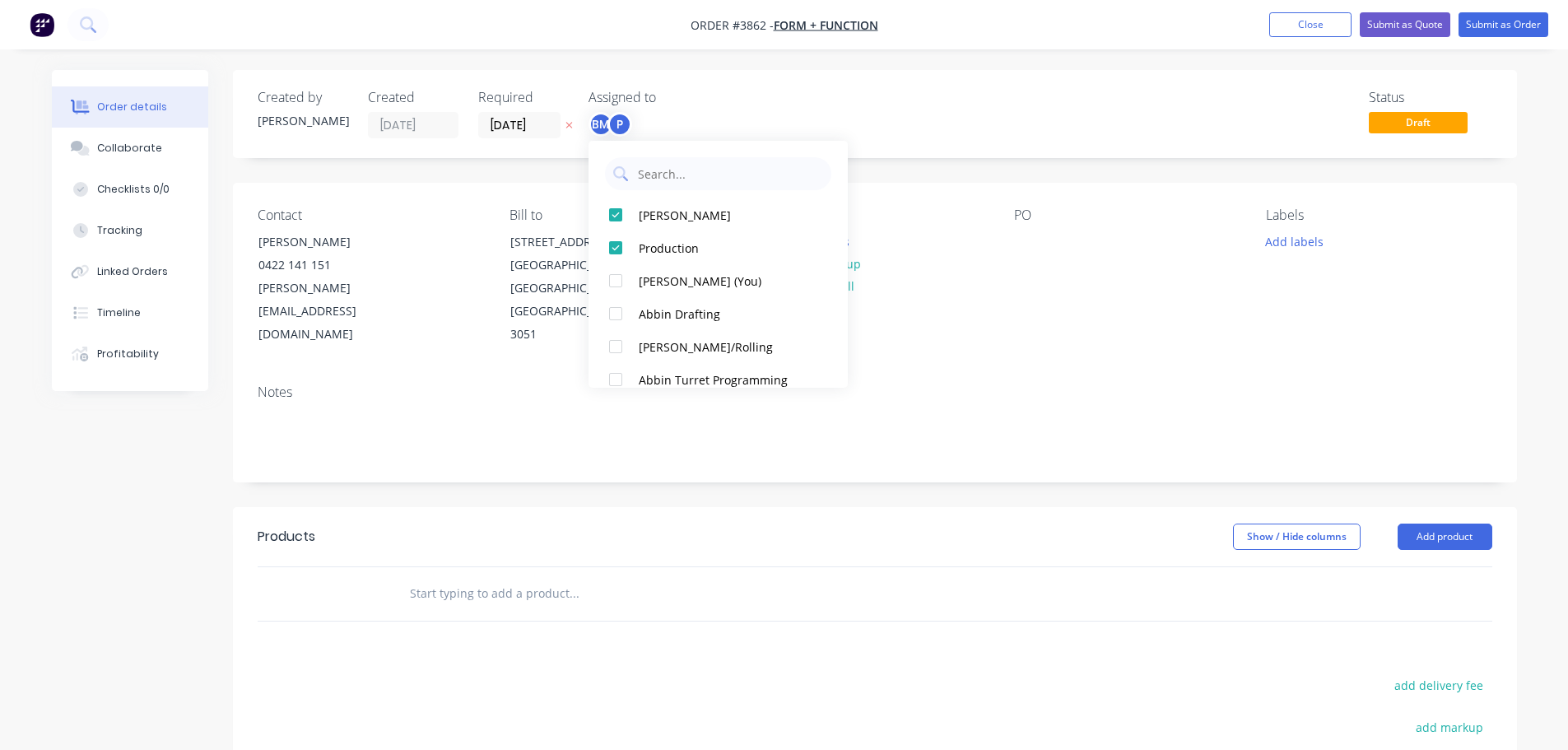
click at [1066, 332] on div "Contact [PERSON_NAME] [PHONE_NUMBER] [PERSON_NAME][EMAIL_ADDRESS][DOMAIN_NAME] …" at bounding box center [874, 277] width 1284 height 189
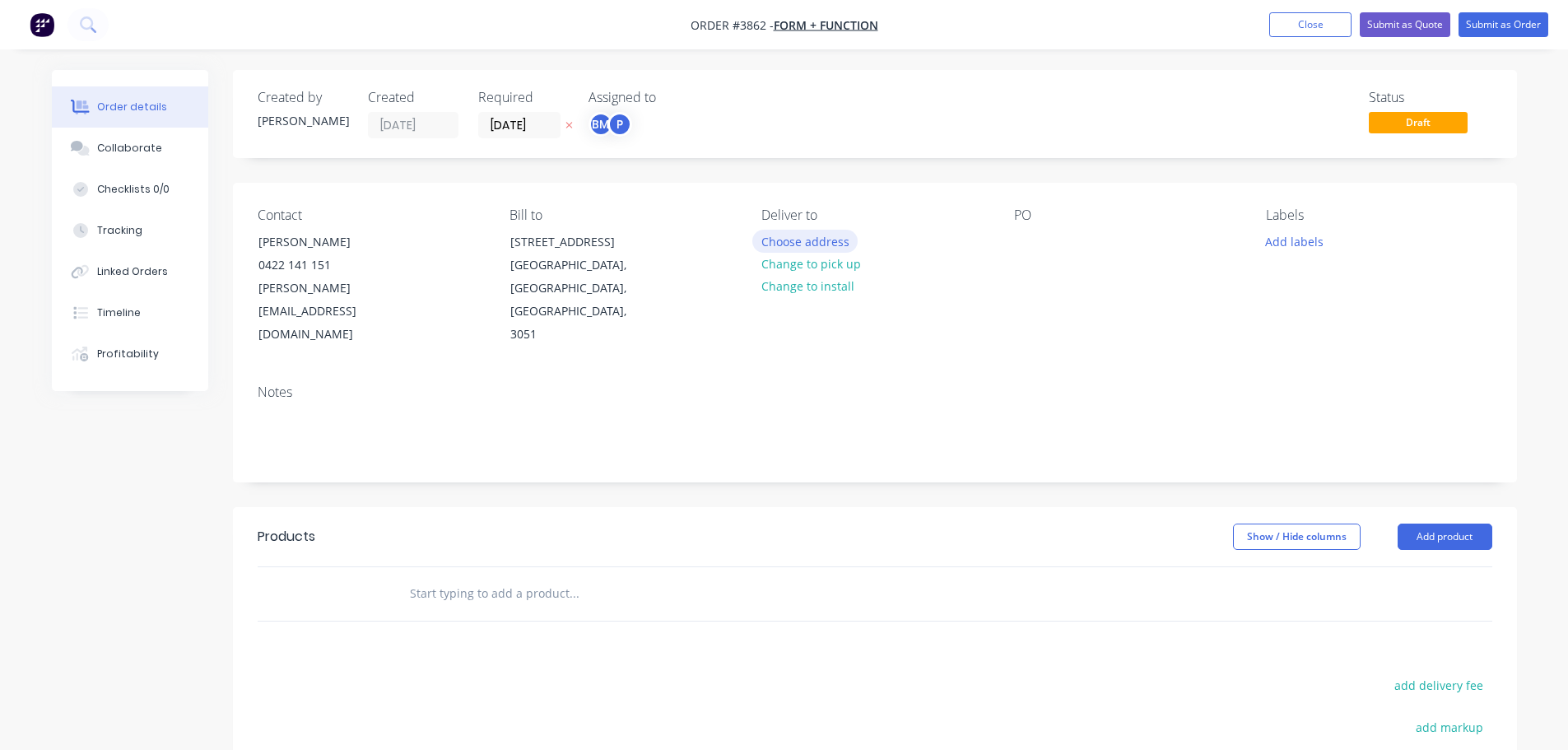
click at [765, 246] on button "Choose address" at bounding box center [805, 241] width 106 height 22
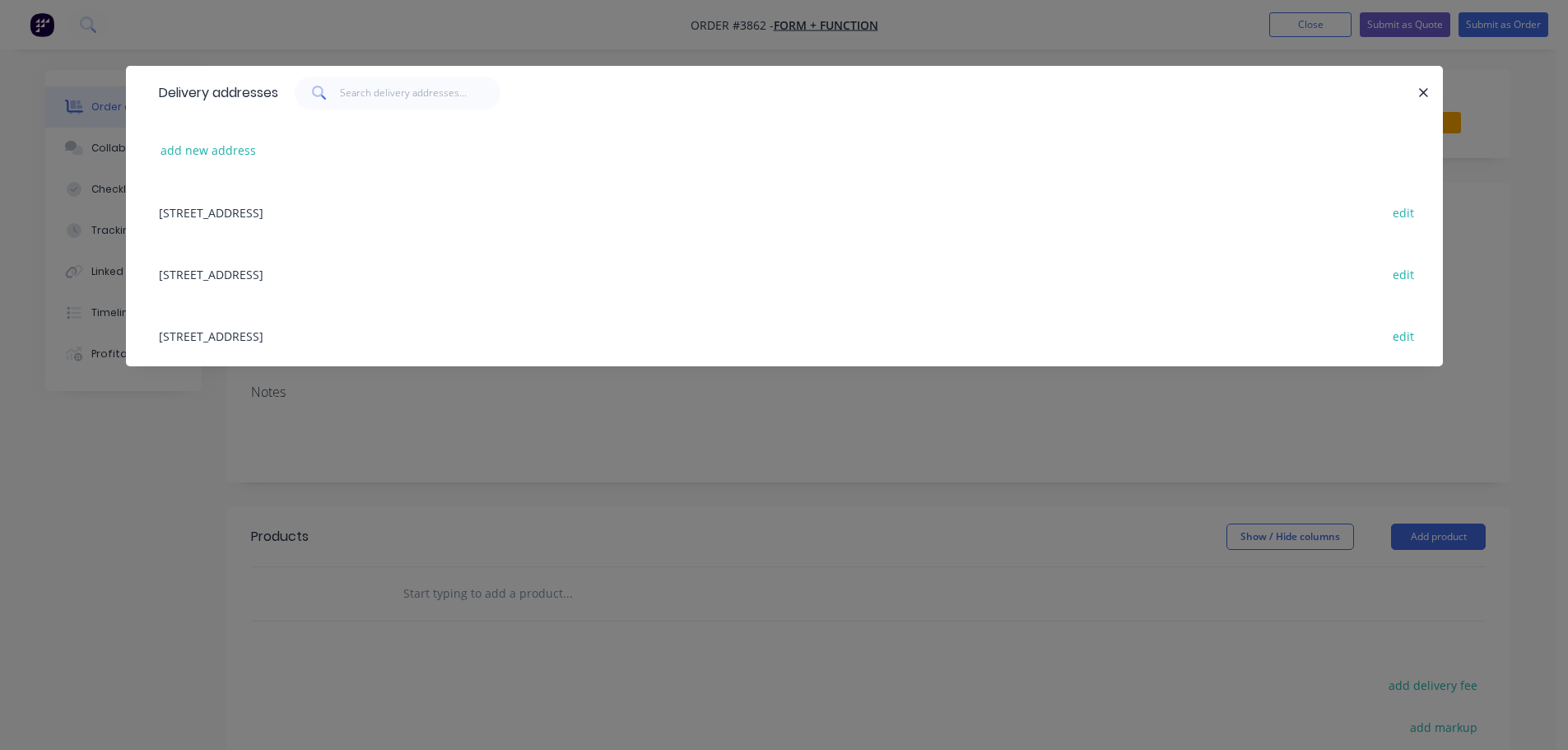
click at [294, 274] on div "[STREET_ADDRESS] edit" at bounding box center [784, 273] width 1268 height 61
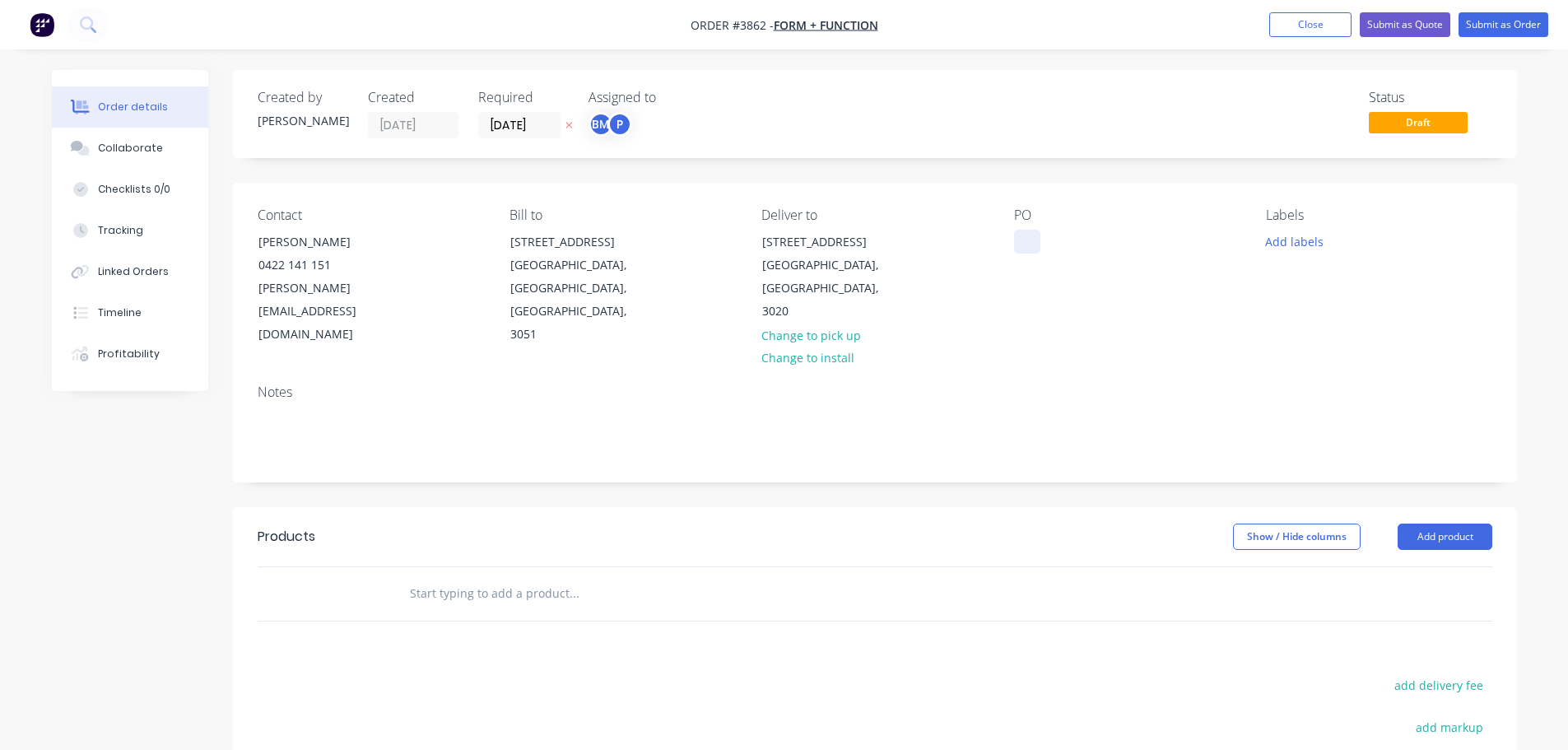
click at [1029, 239] on div at bounding box center [1027, 242] width 26 height 24
click at [127, 135] on button "Collaborate" at bounding box center [130, 149] width 157 height 42
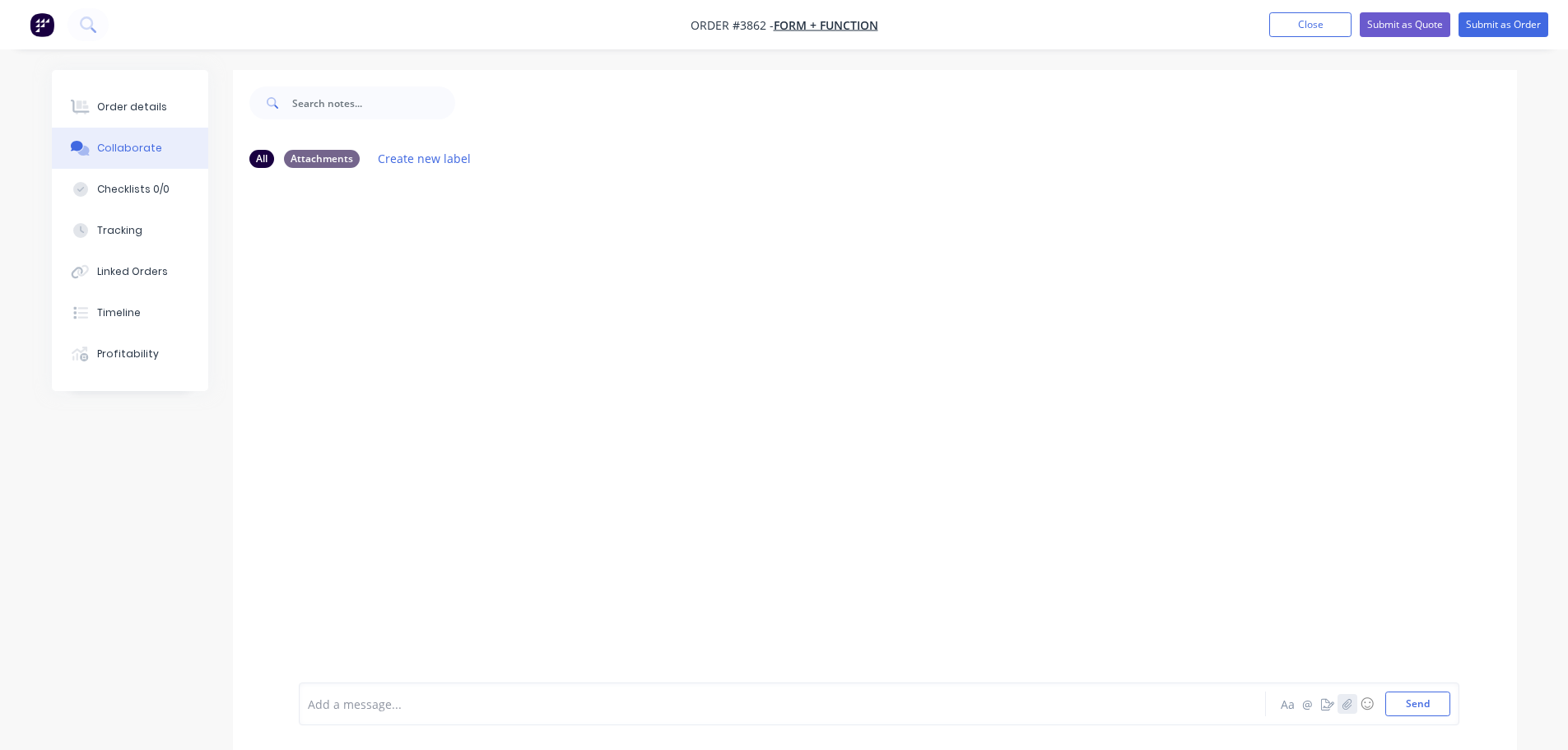
click at [1351, 703] on icon "button" at bounding box center [1346, 703] width 10 height 11
click at [1415, 702] on button "Send" at bounding box center [1418, 703] width 65 height 25
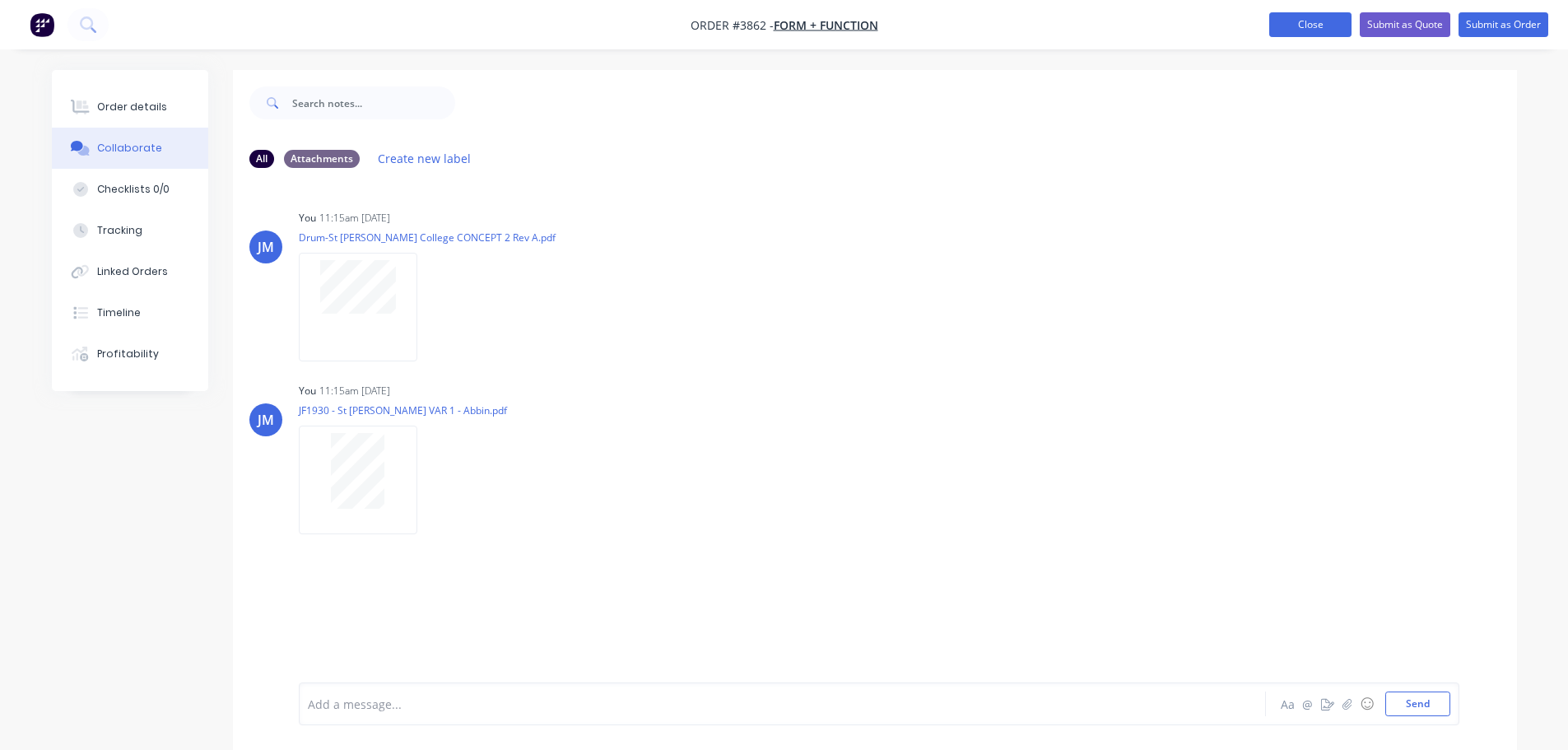
click at [1317, 29] on button "Close" at bounding box center [1309, 24] width 82 height 25
